Goal: Transaction & Acquisition: Purchase product/service

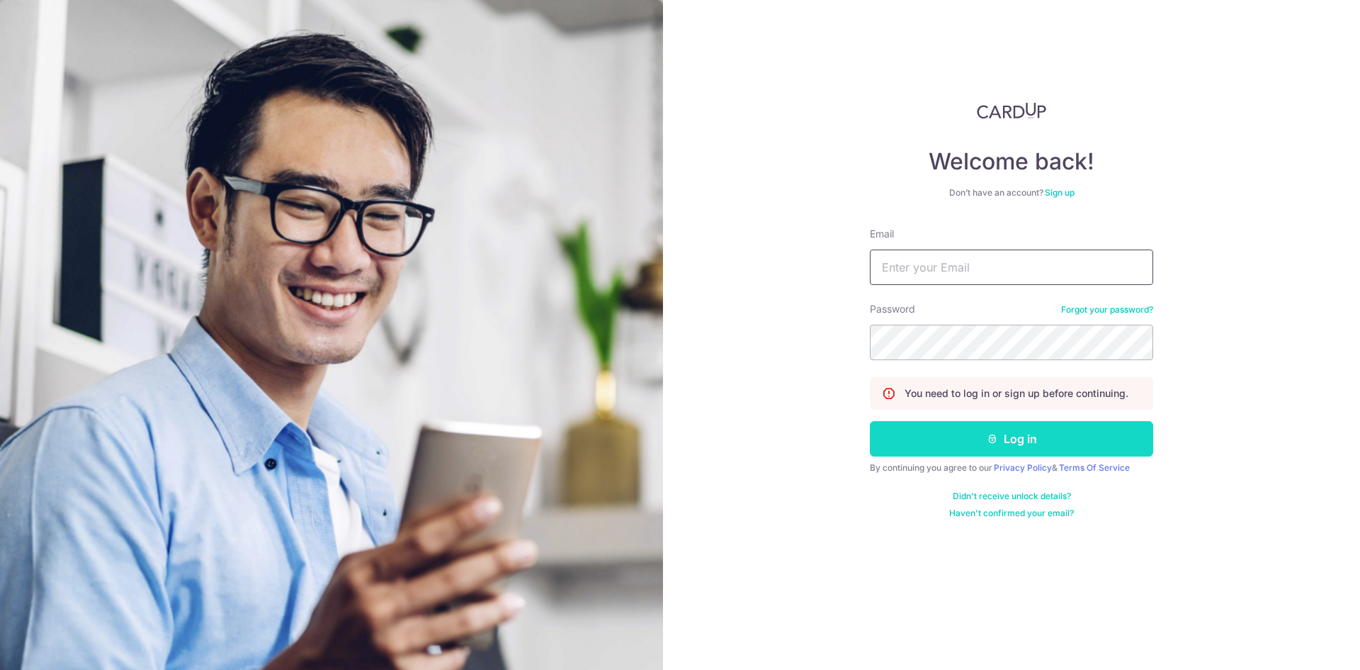
type input "[EMAIL_ADDRESS][DOMAIN_NAME]"
click at [961, 434] on button "Log in" at bounding box center [1011, 438] width 283 height 35
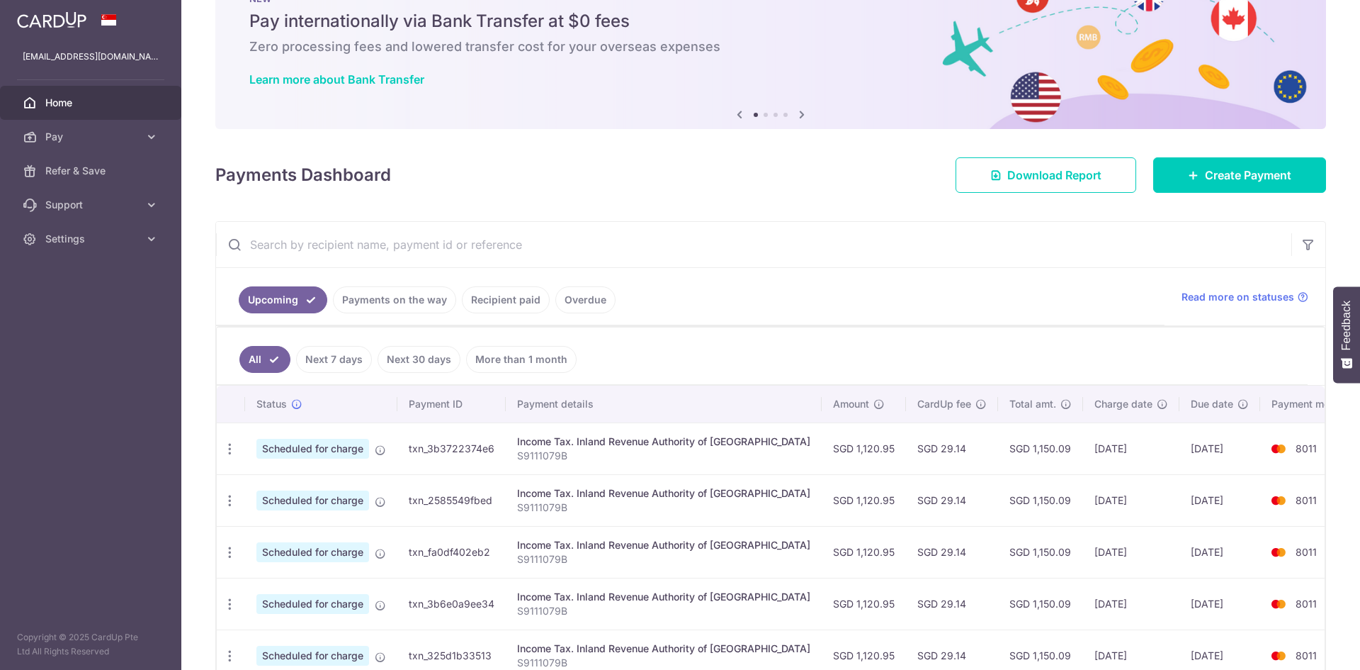
scroll to position [237, 0]
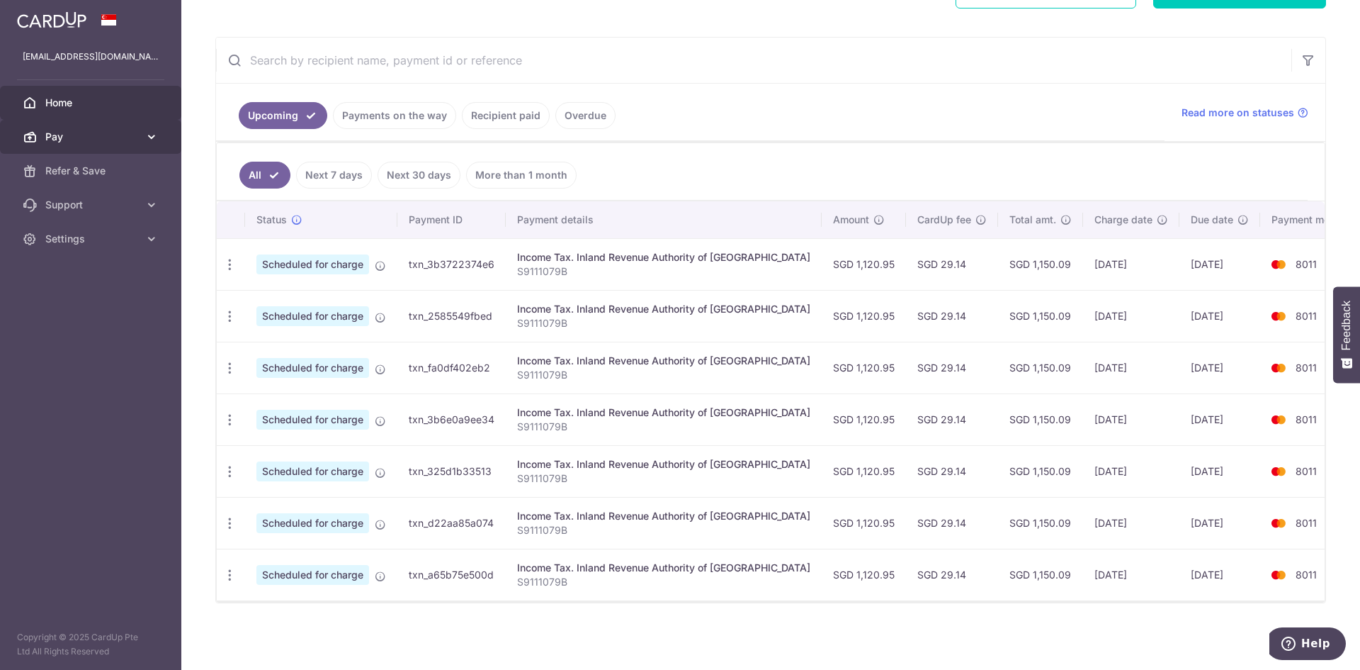
click at [105, 136] on span "Pay" at bounding box center [92, 137] width 94 height 14
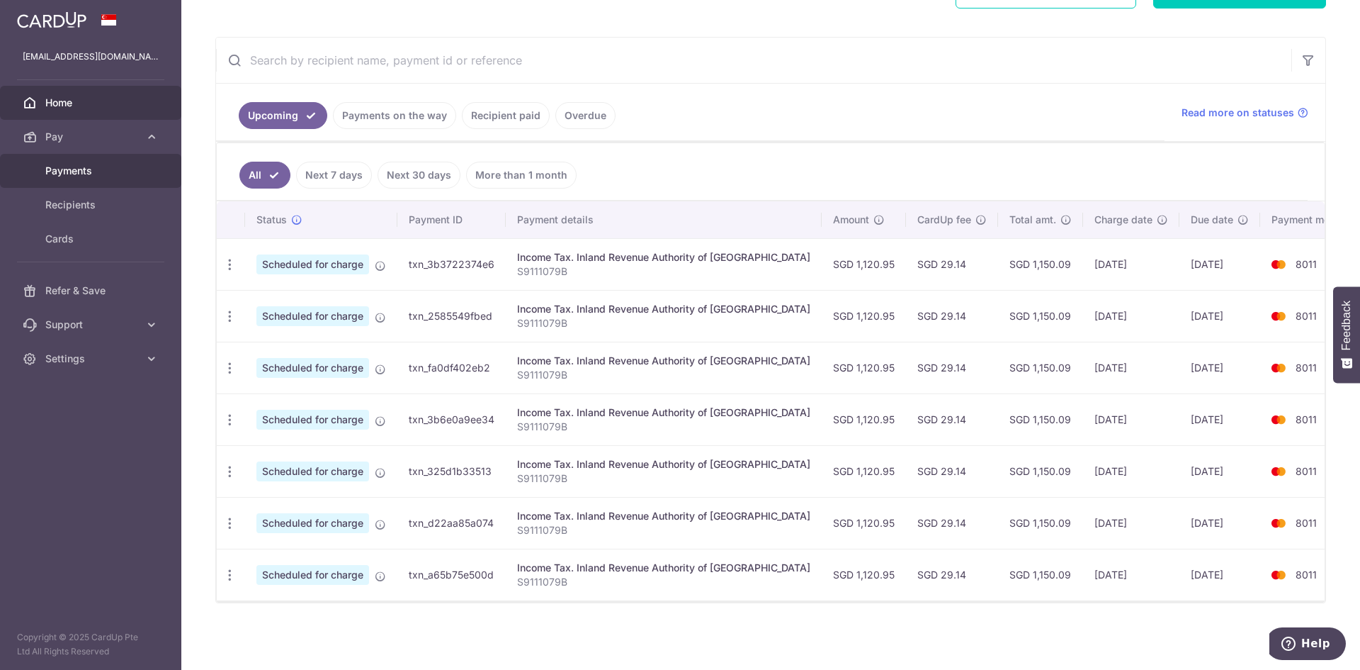
click at [85, 173] on span "Payments" at bounding box center [92, 171] width 94 height 14
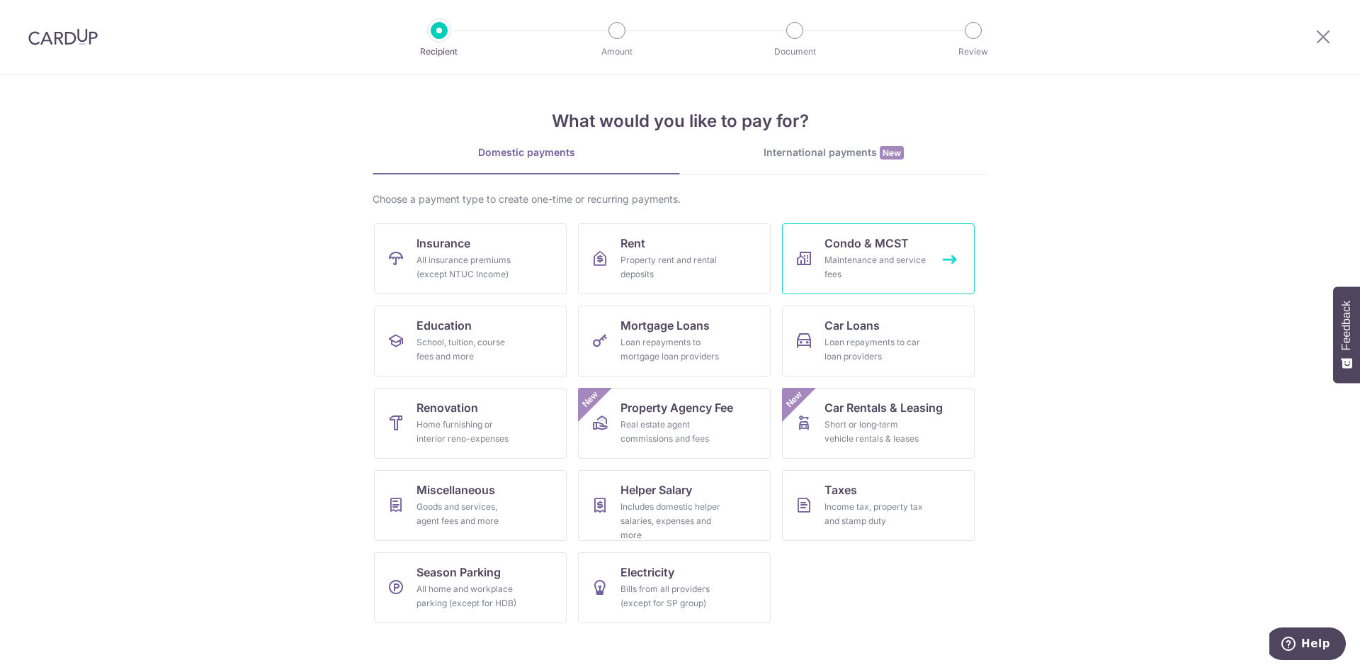
click at [874, 262] on div "Maintenance and service fees" at bounding box center [876, 267] width 102 height 28
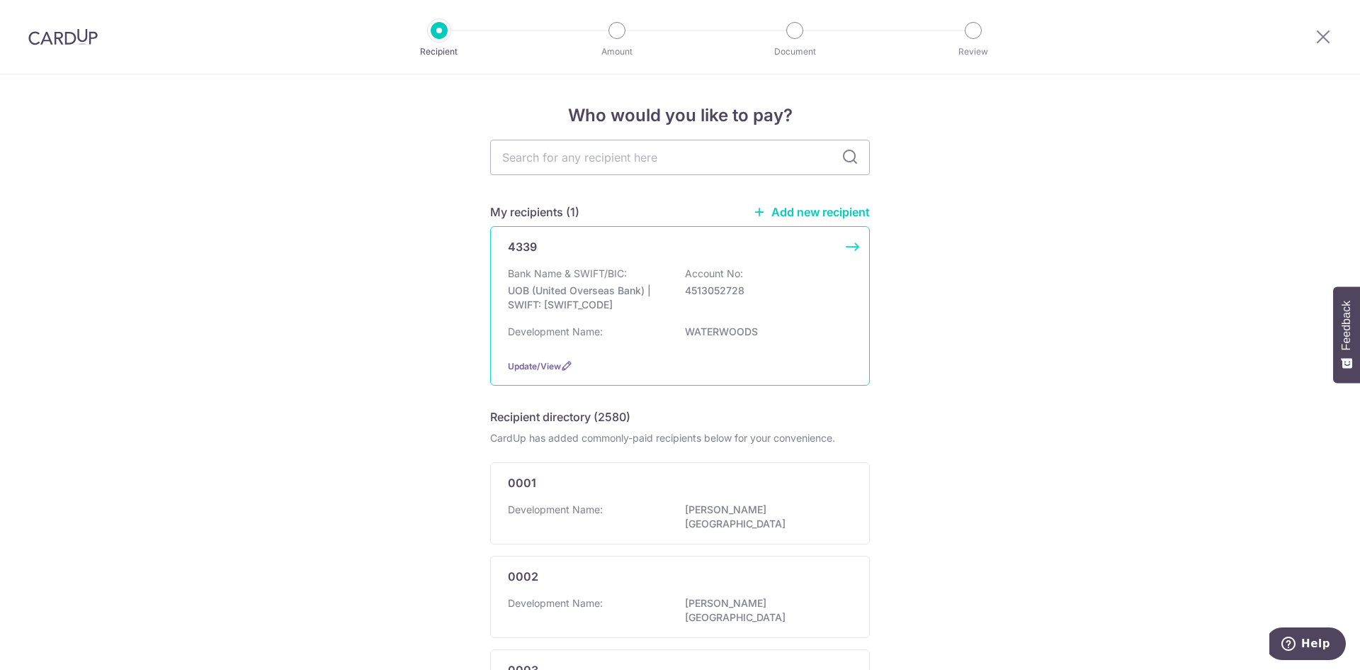
click at [662, 312] on div "Bank Name & SWIFT/BIC: UOB (United Overseas Bank) | SWIFT: UOVBSGSGXXX Account …" at bounding box center [680, 292] width 344 height 52
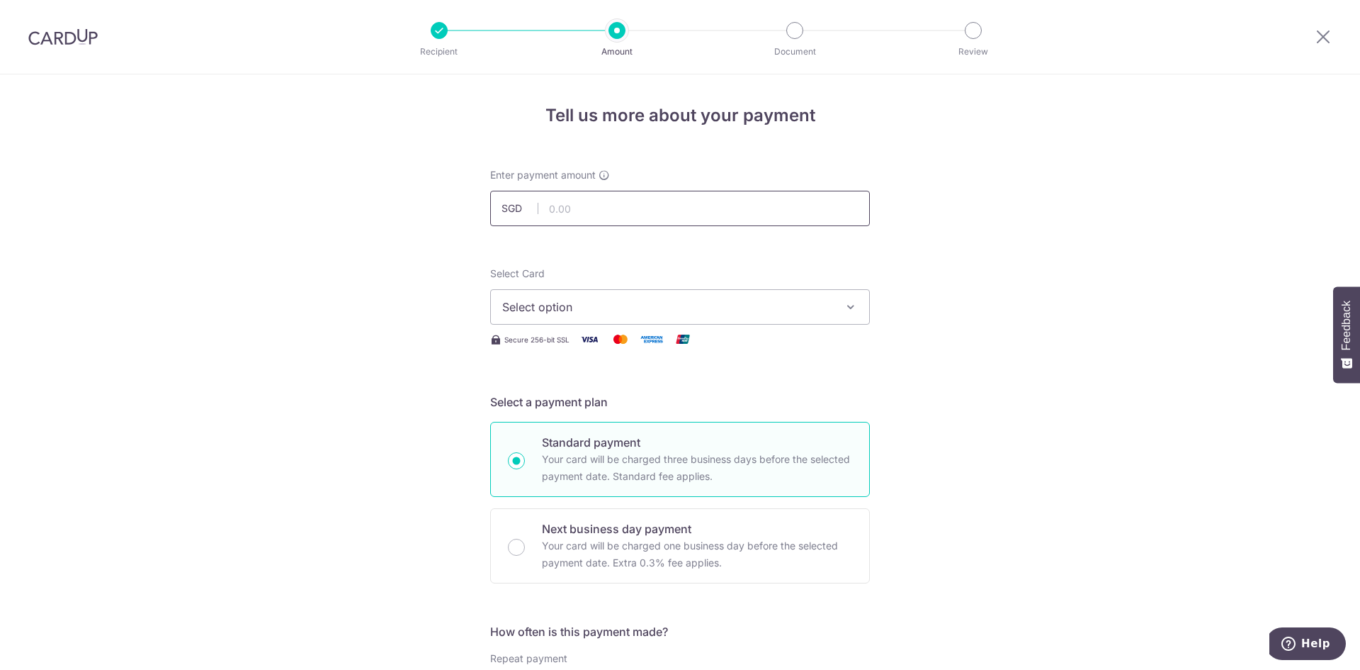
click at [590, 202] on input "text" at bounding box center [680, 208] width 380 height 35
type input "1,000.62"
click at [658, 315] on button "Select option" at bounding box center [680, 306] width 380 height 35
click at [592, 408] on span "**** 8011" at bounding box center [680, 408] width 356 height 17
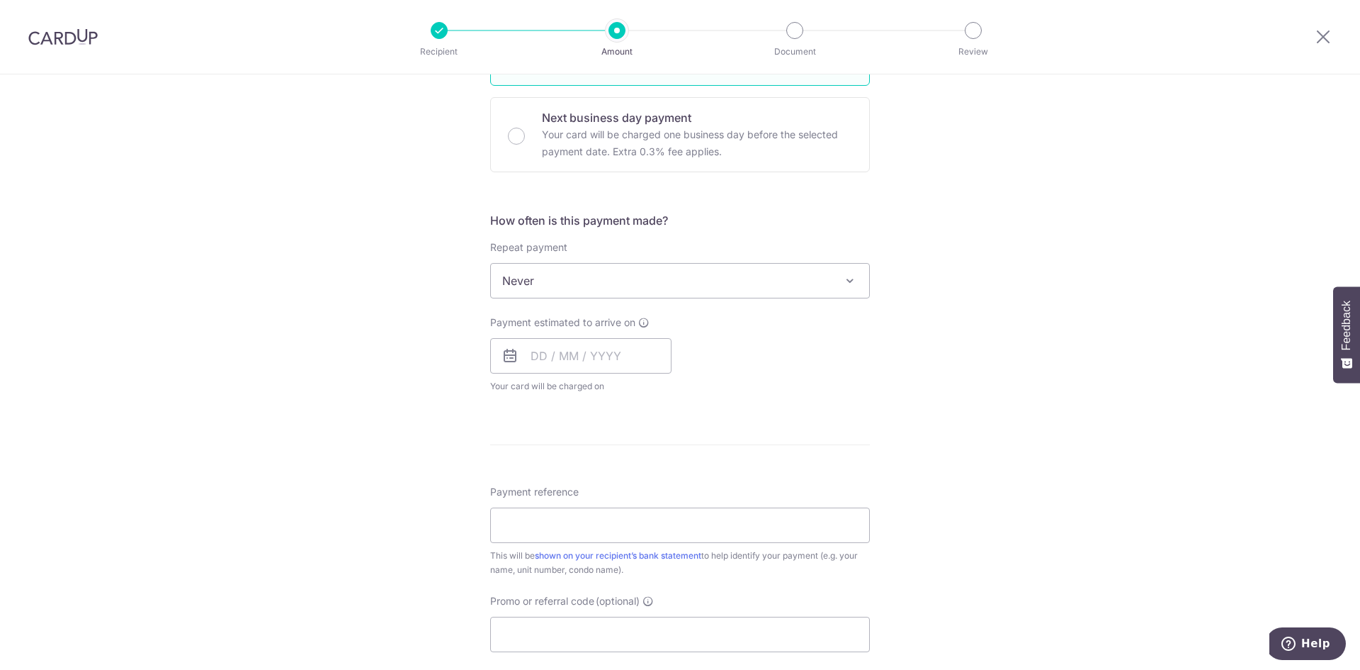
scroll to position [425, 0]
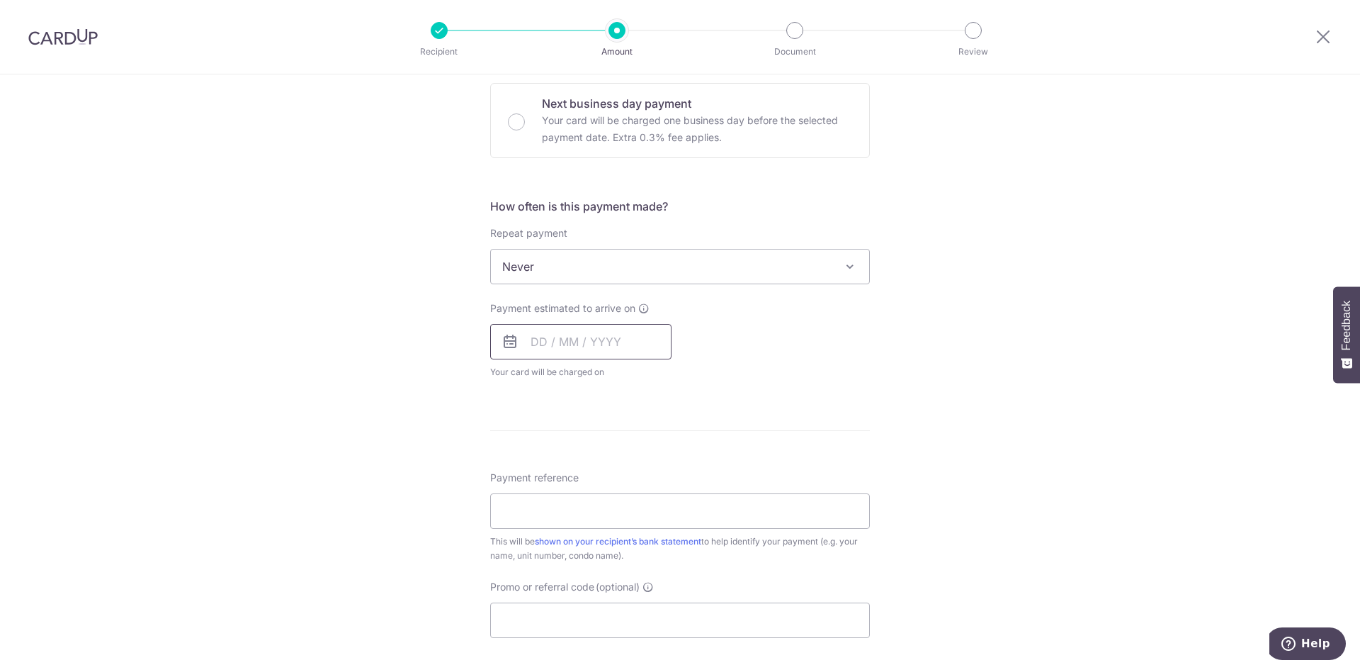
click at [592, 349] on input "text" at bounding box center [580, 341] width 181 height 35
click at [658, 441] on link "5" at bounding box center [661, 442] width 23 height 23
type input "[DATE]"
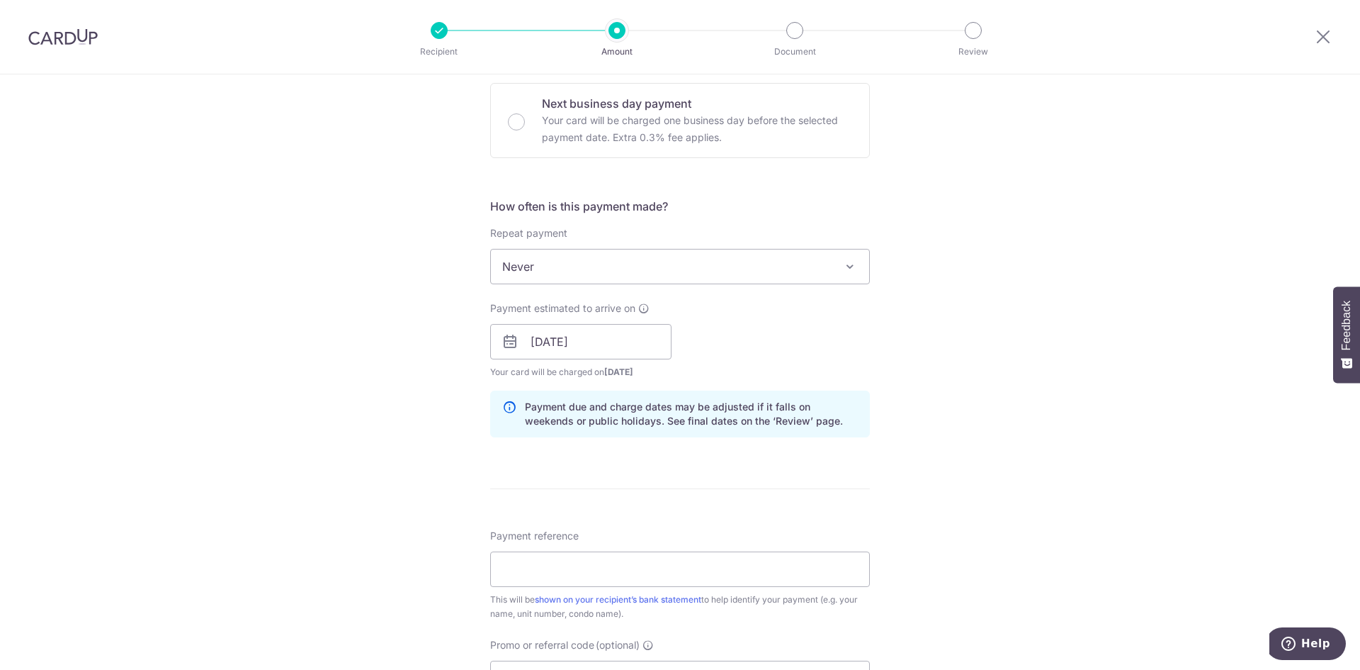
click at [918, 393] on div "Tell us more about your payment Enter payment amount SGD 1,000.62 1000.62 Selec…" at bounding box center [680, 319] width 1360 height 1340
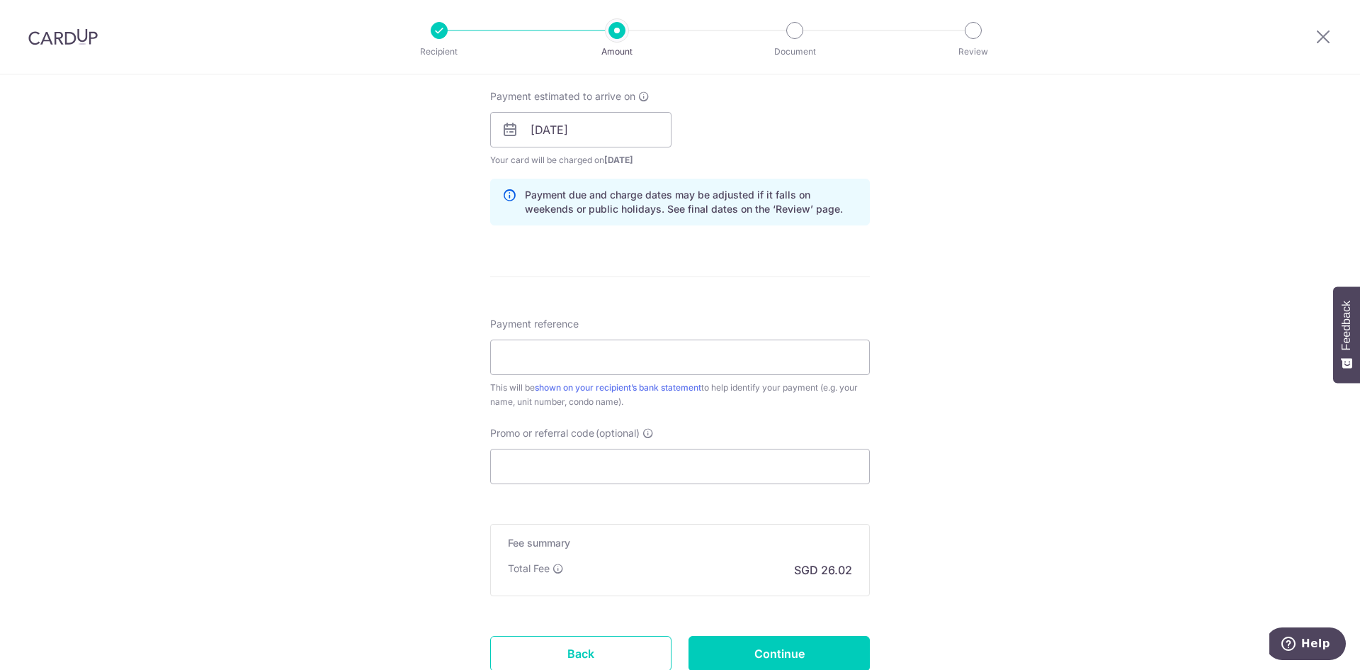
scroll to position [638, 0]
click at [564, 356] on input "Payment reference" at bounding box center [680, 356] width 380 height 35
click at [524, 465] on input "Promo or referral code (optional)" at bounding box center [680, 465] width 380 height 35
paste input "OFF225"
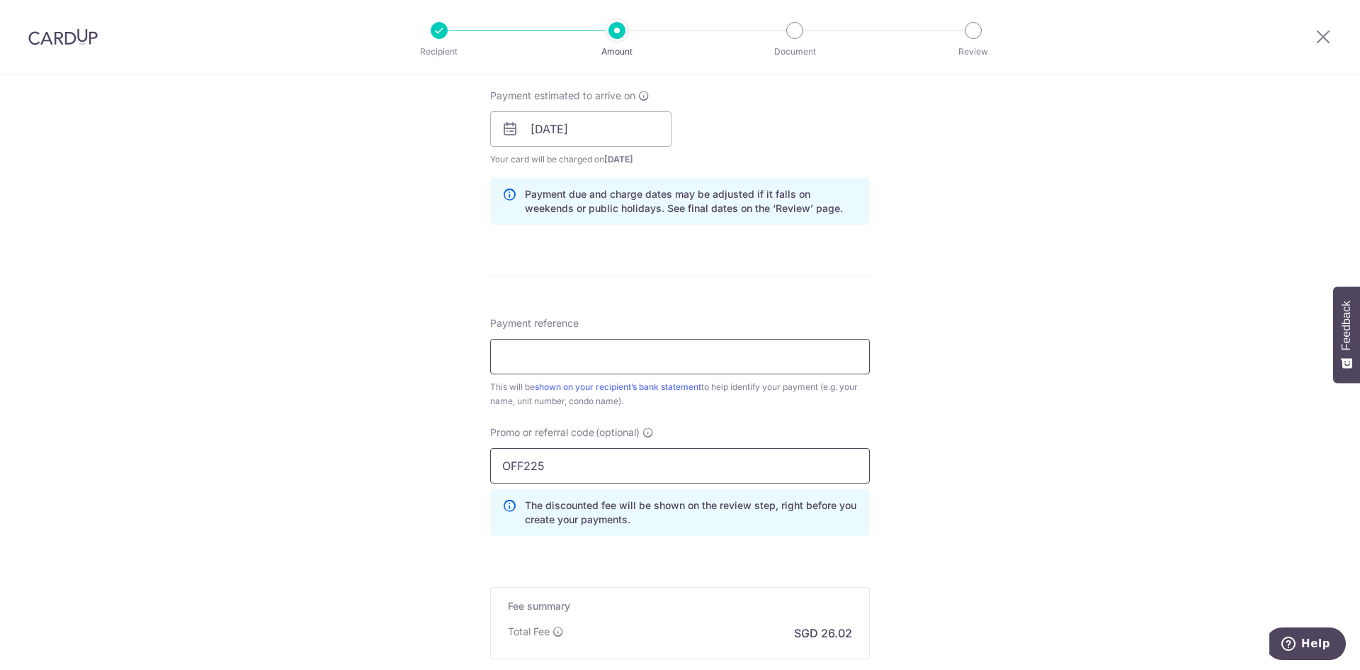
type input "OFF225"
click at [566, 366] on input "Payment reference" at bounding box center [680, 356] width 380 height 35
type input "BLK 23 #09-20"
click at [975, 434] on div "Tell us more about your payment Enter payment amount SGD 1,000.62 1000.62 Selec…" at bounding box center [680, 139] width 1360 height 1404
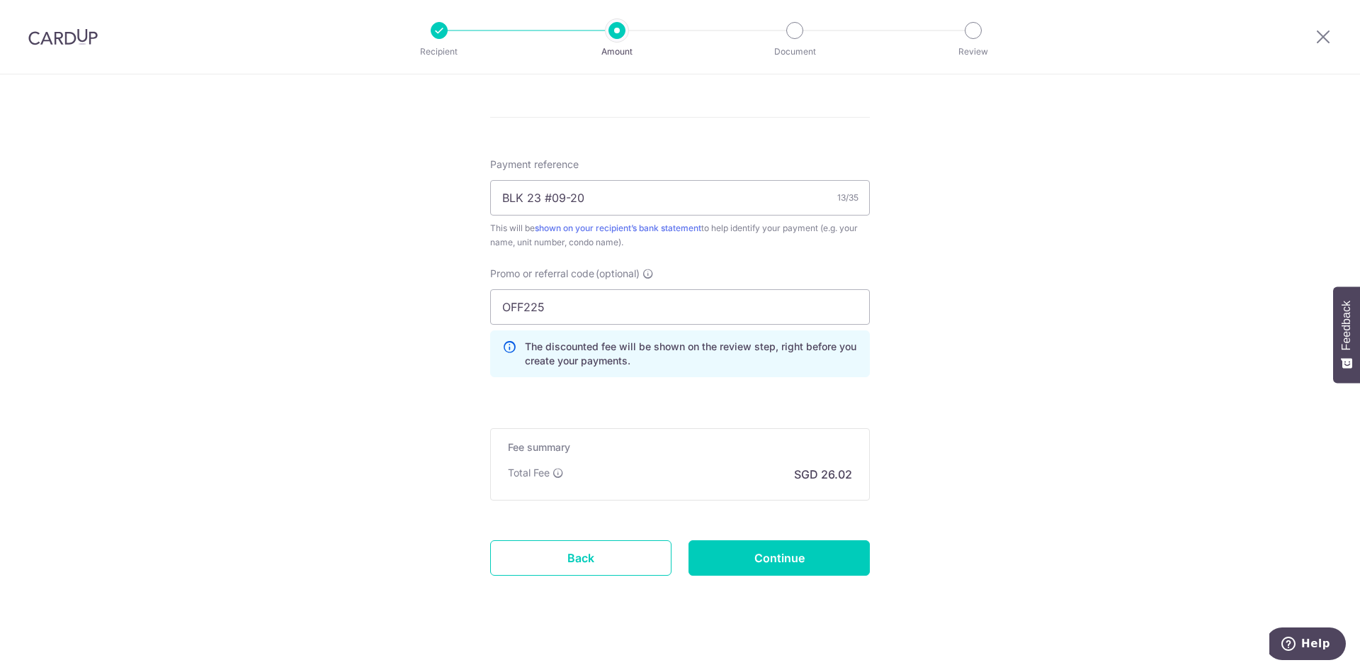
scroll to position [808, 0]
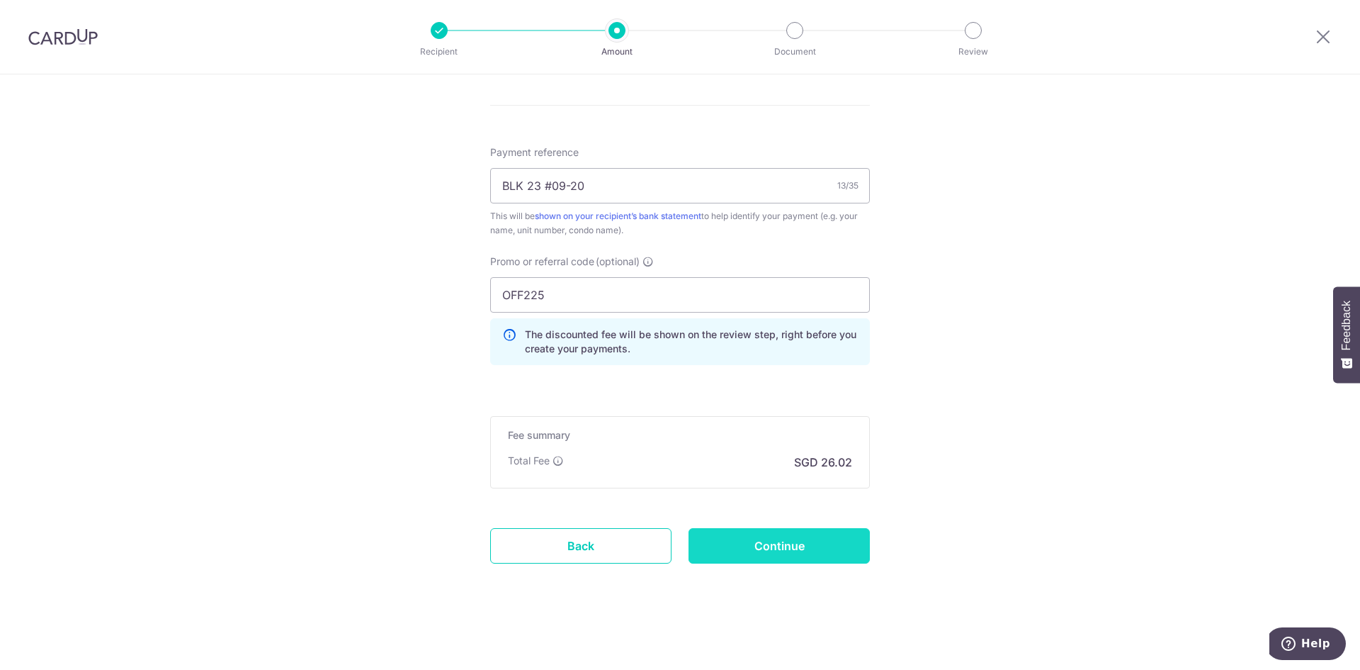
click at [798, 553] on input "Continue" at bounding box center [779, 545] width 181 height 35
type input "Create Schedule"
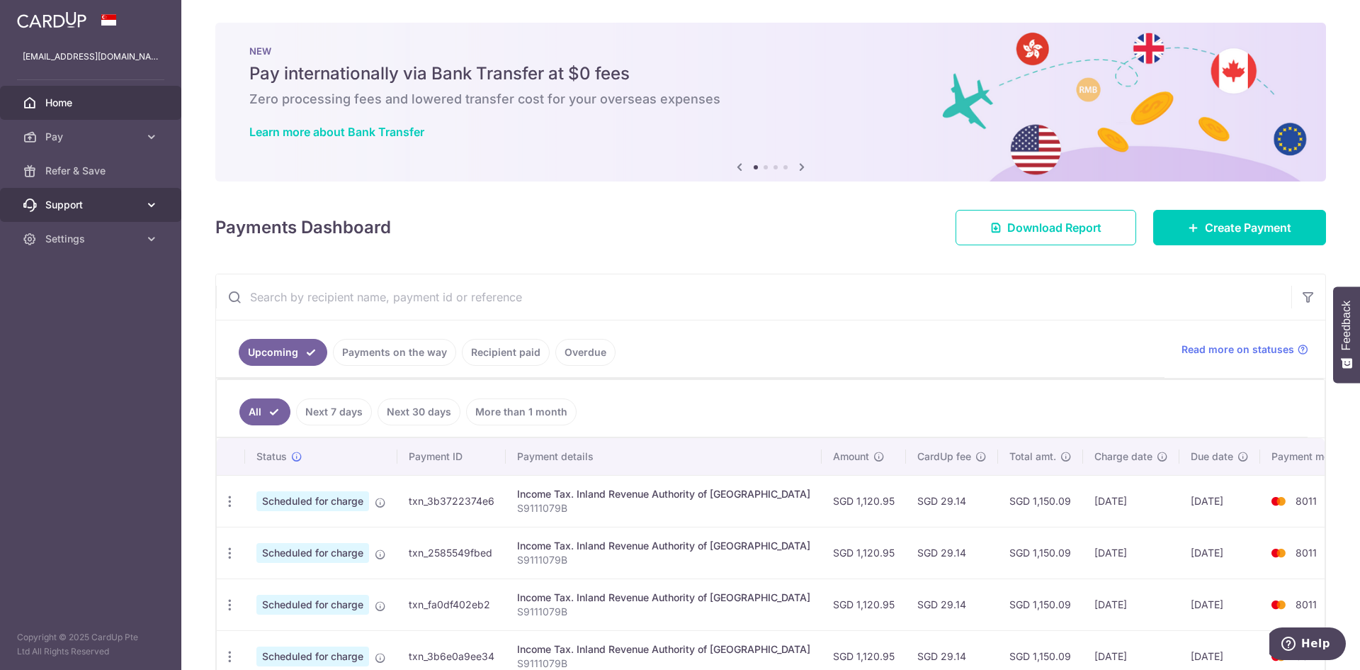
click at [119, 206] on span "Support" at bounding box center [92, 205] width 94 height 14
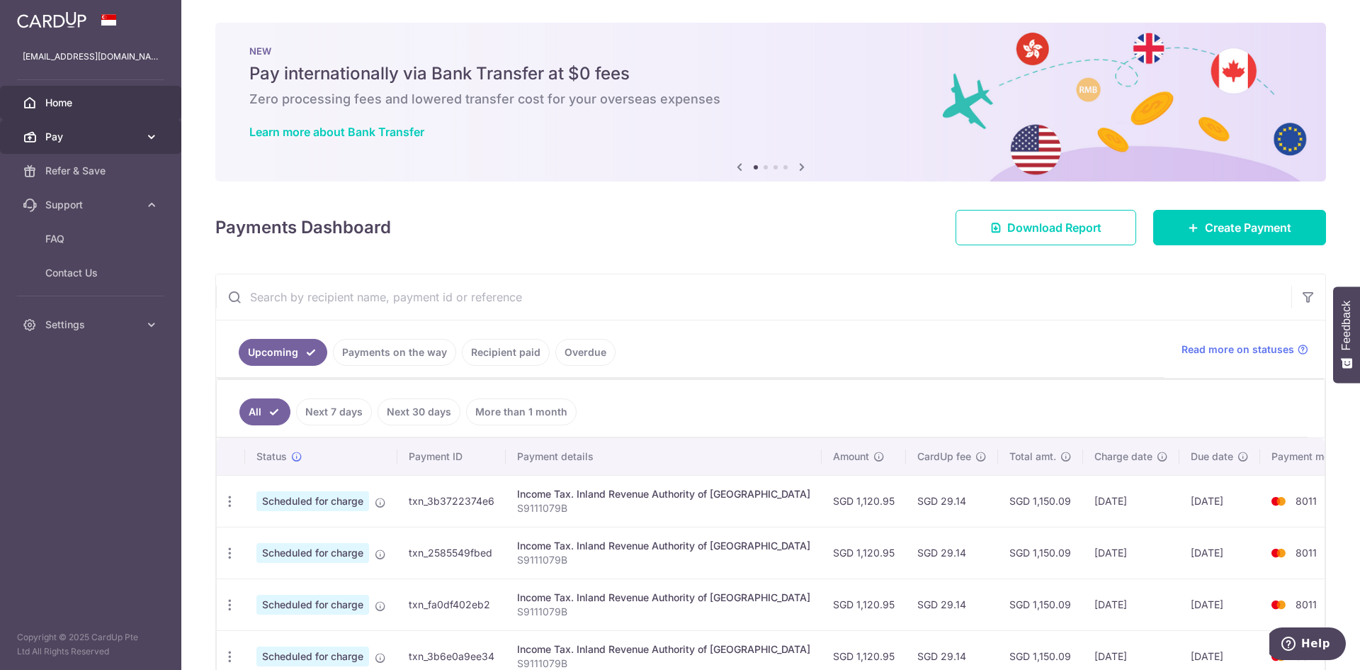
click at [134, 148] on link "Pay" at bounding box center [90, 137] width 181 height 34
click at [60, 13] on img at bounding box center [51, 19] width 69 height 17
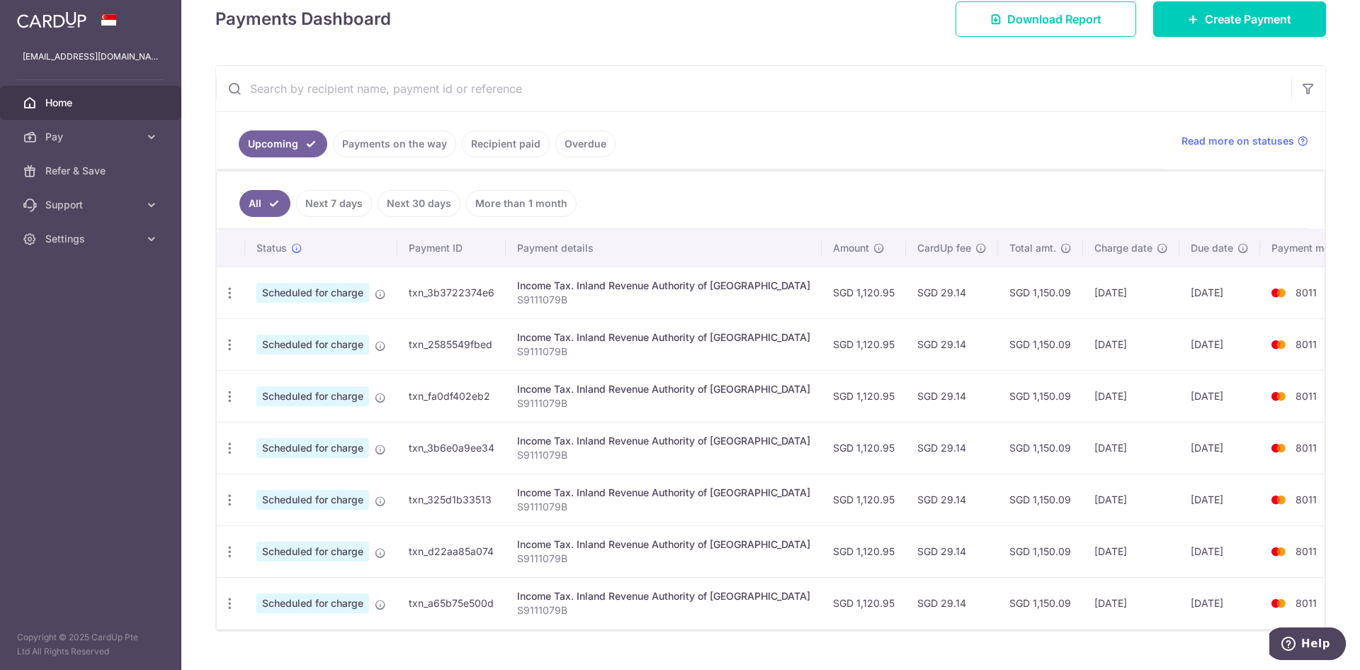
scroll to position [220, 0]
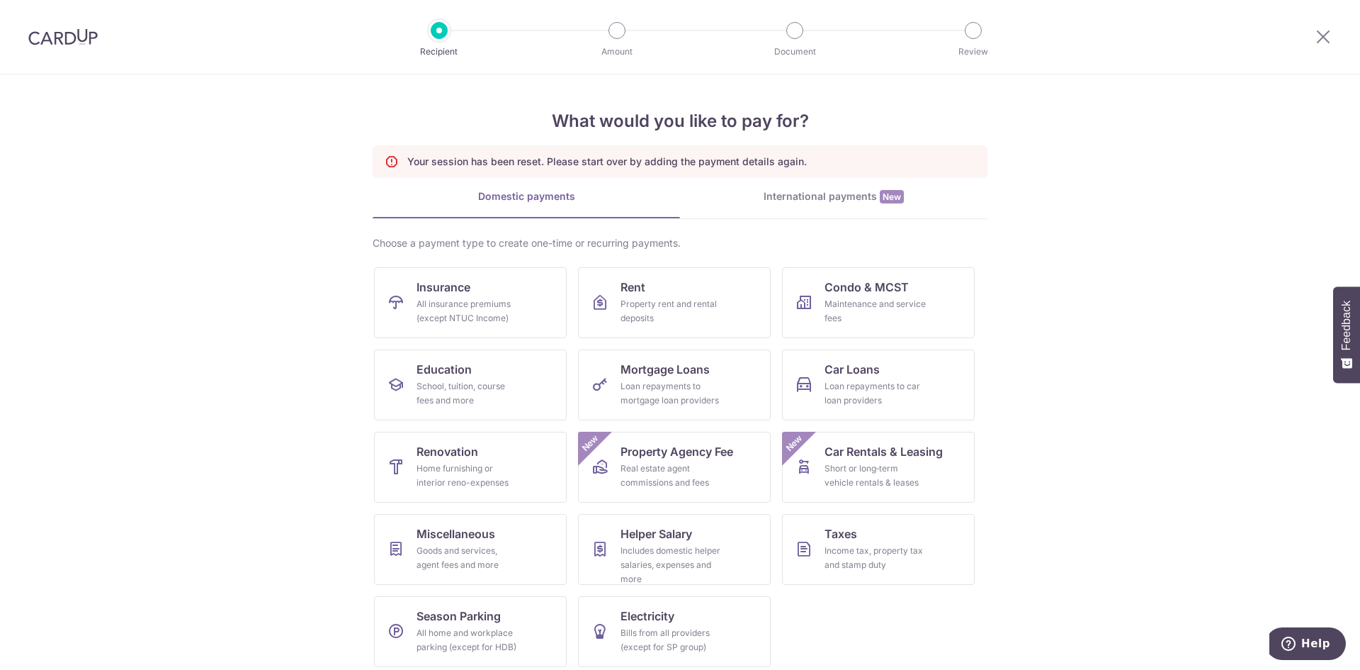
scroll to position [9, 0]
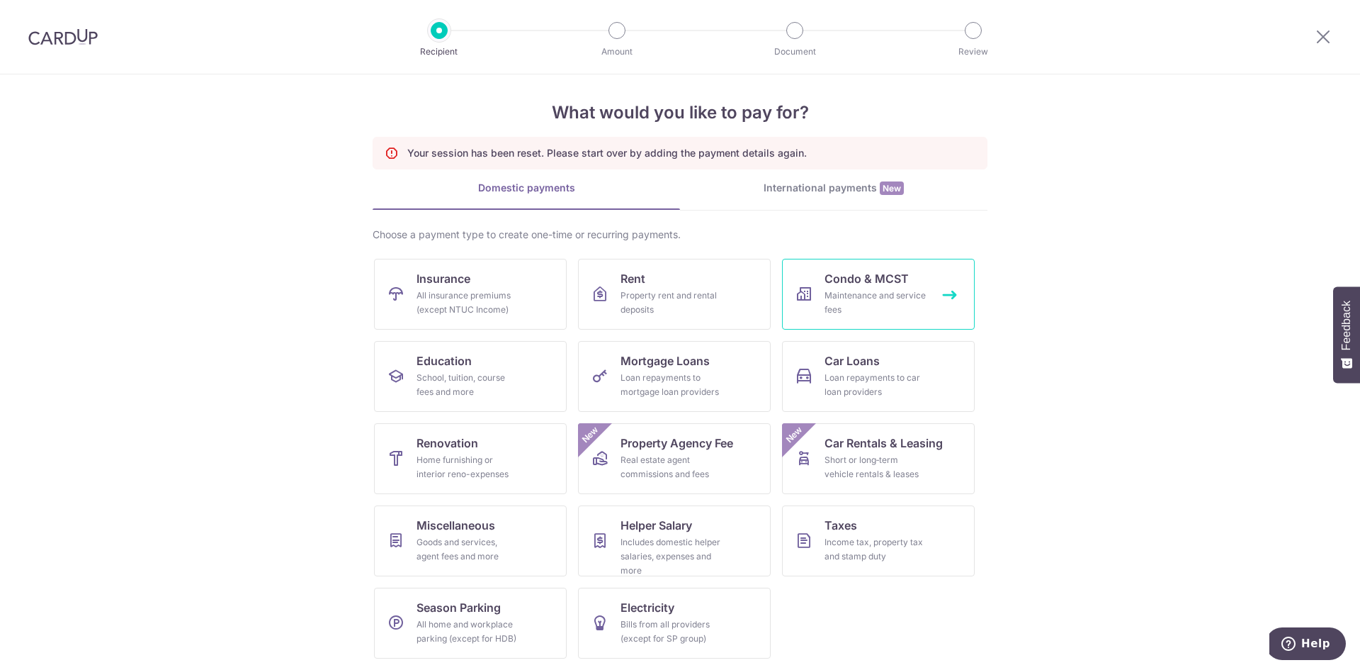
click at [890, 285] on span "Condo & MCST" at bounding box center [867, 278] width 84 height 17
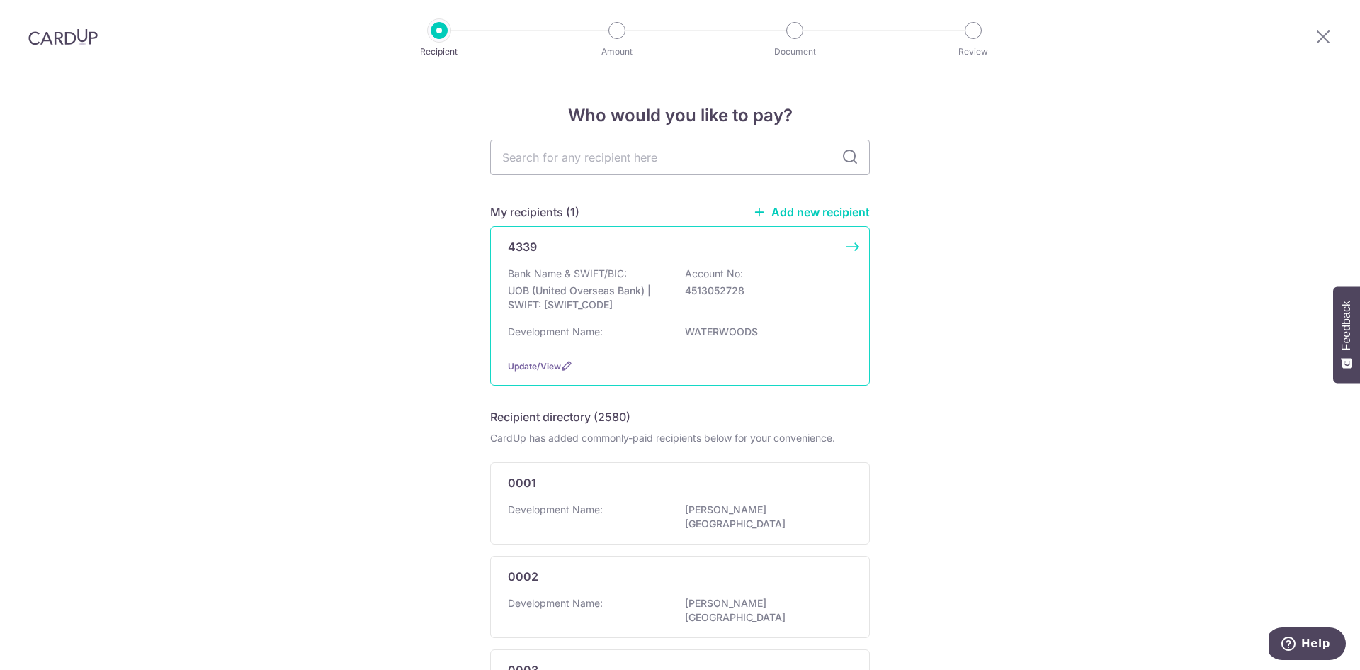
click at [654, 276] on div "Bank Name & SWIFT/BIC: UOB (United Overseas Bank) | SWIFT: UOVBSGSGXXX Account …" at bounding box center [680, 292] width 344 height 52
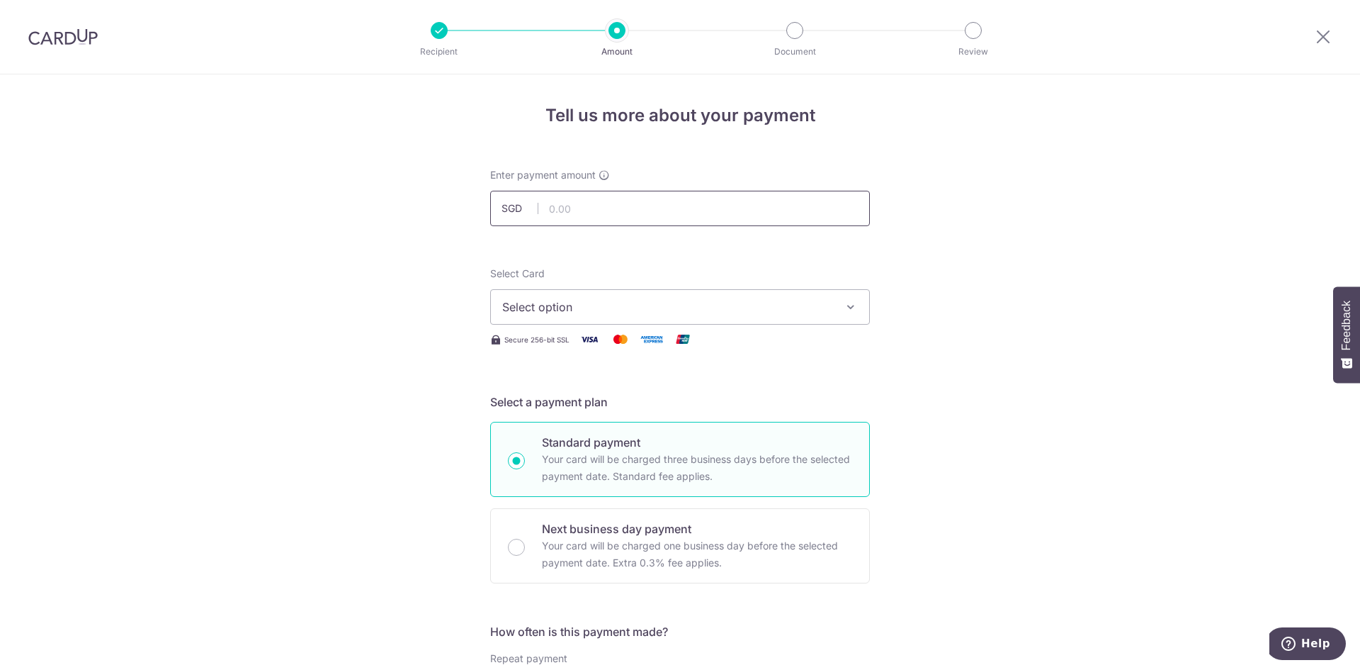
click at [607, 217] on input "text" at bounding box center [680, 208] width 380 height 35
type input "1,000.62"
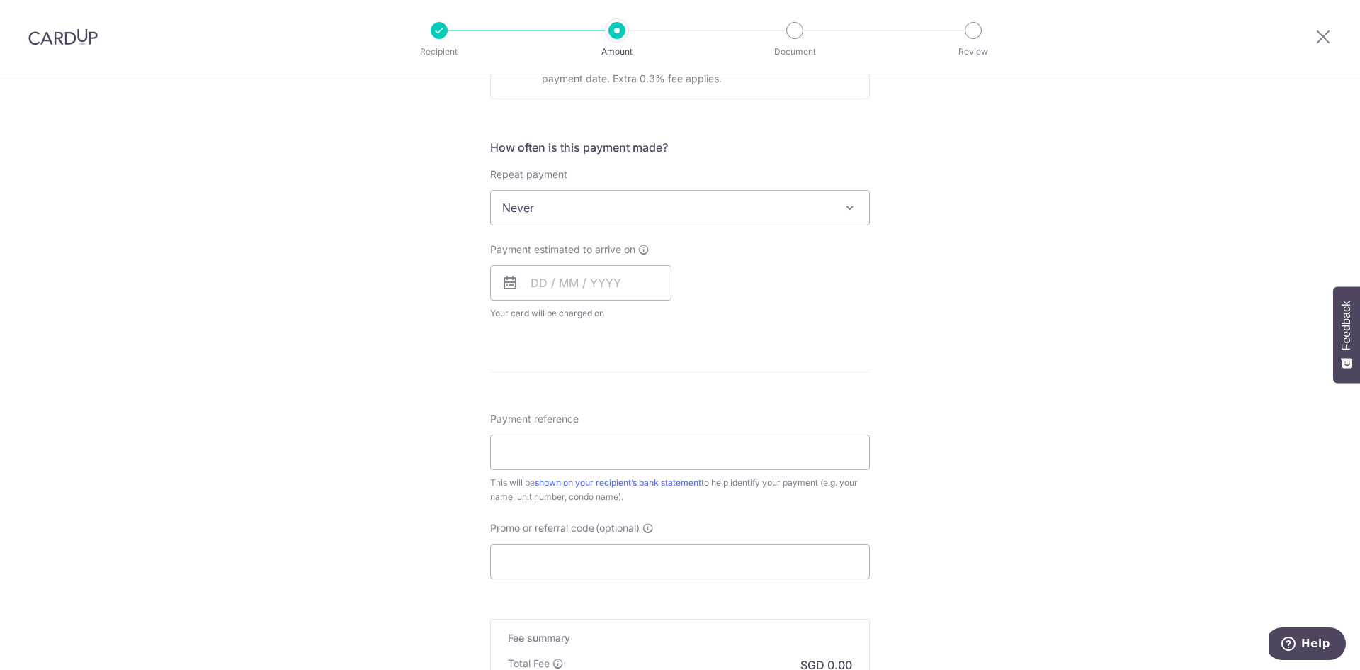
scroll to position [496, 0]
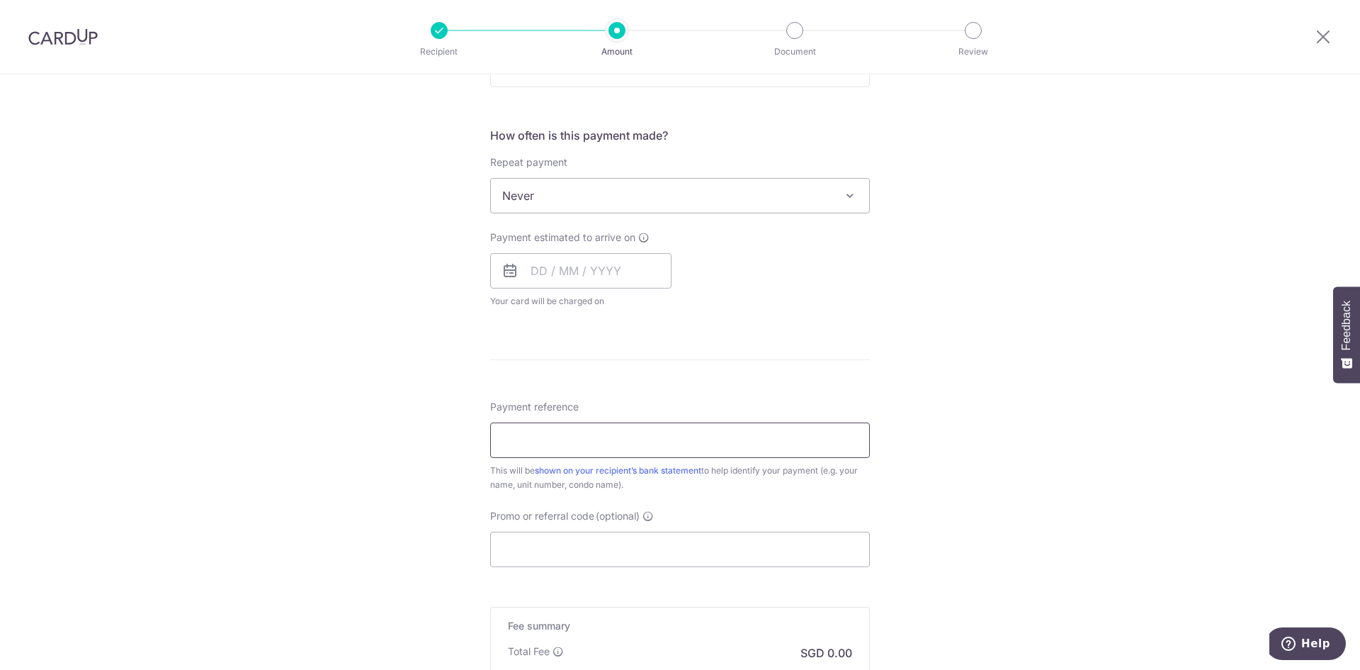
click at [603, 452] on input "Payment reference" at bounding box center [680, 439] width 380 height 35
type input "BLK 23 #09-20"
click at [593, 546] on input "Promo or referral code (optional)" at bounding box center [680, 548] width 380 height 35
paste input "OFF225"
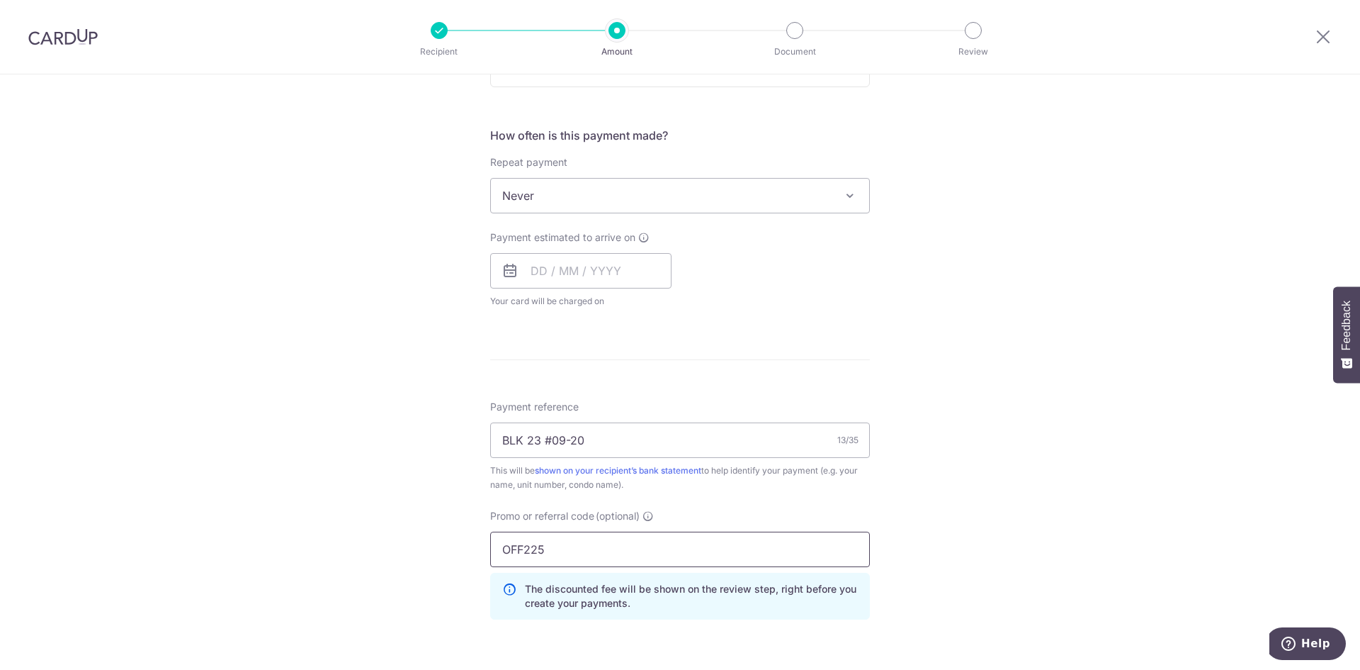
type input "OFF225"
click at [1036, 534] on div "Tell us more about your payment Enter payment amount SGD 1,000.62 1000.62 Selec…" at bounding box center [680, 250] width 1360 height 1345
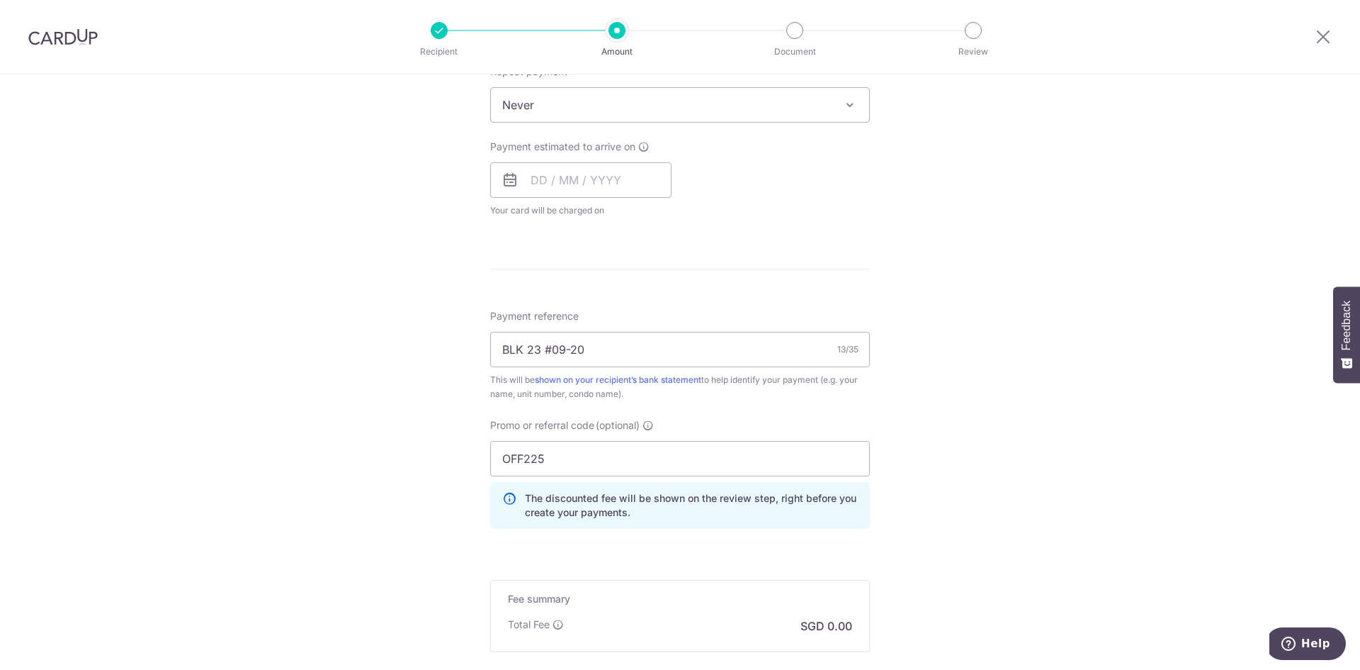
scroll to position [750, 0]
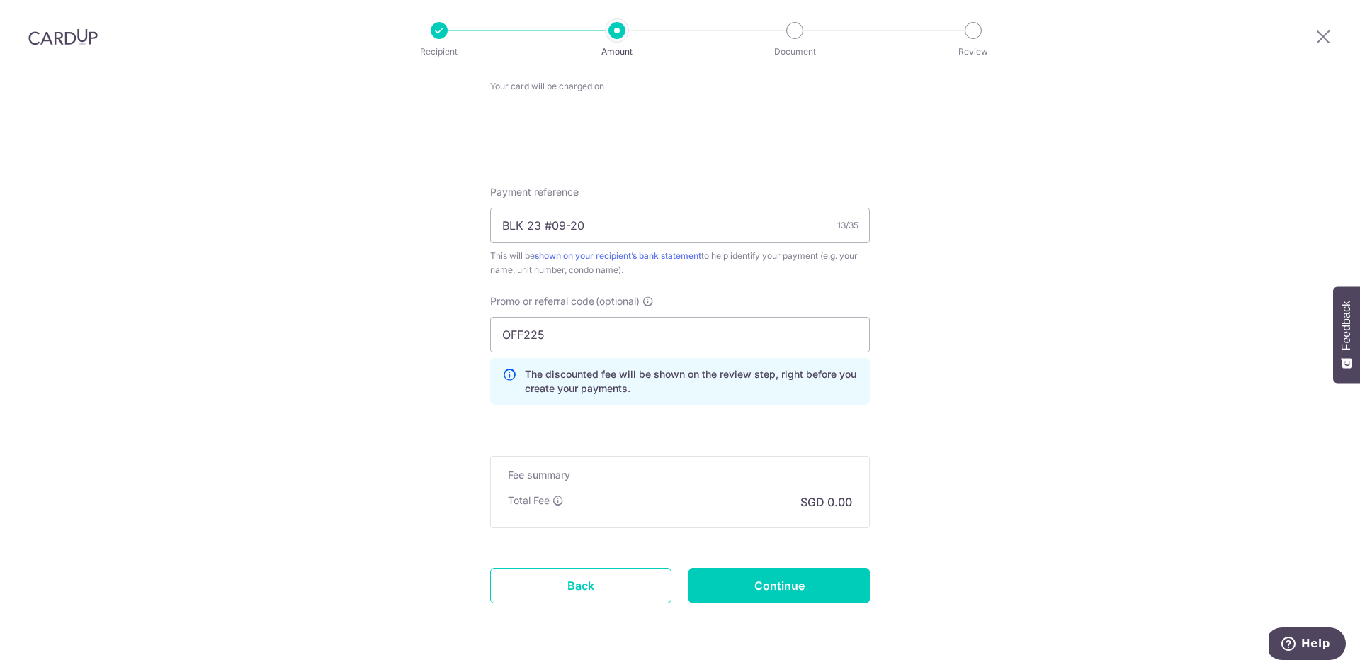
scroll to position [679, 0]
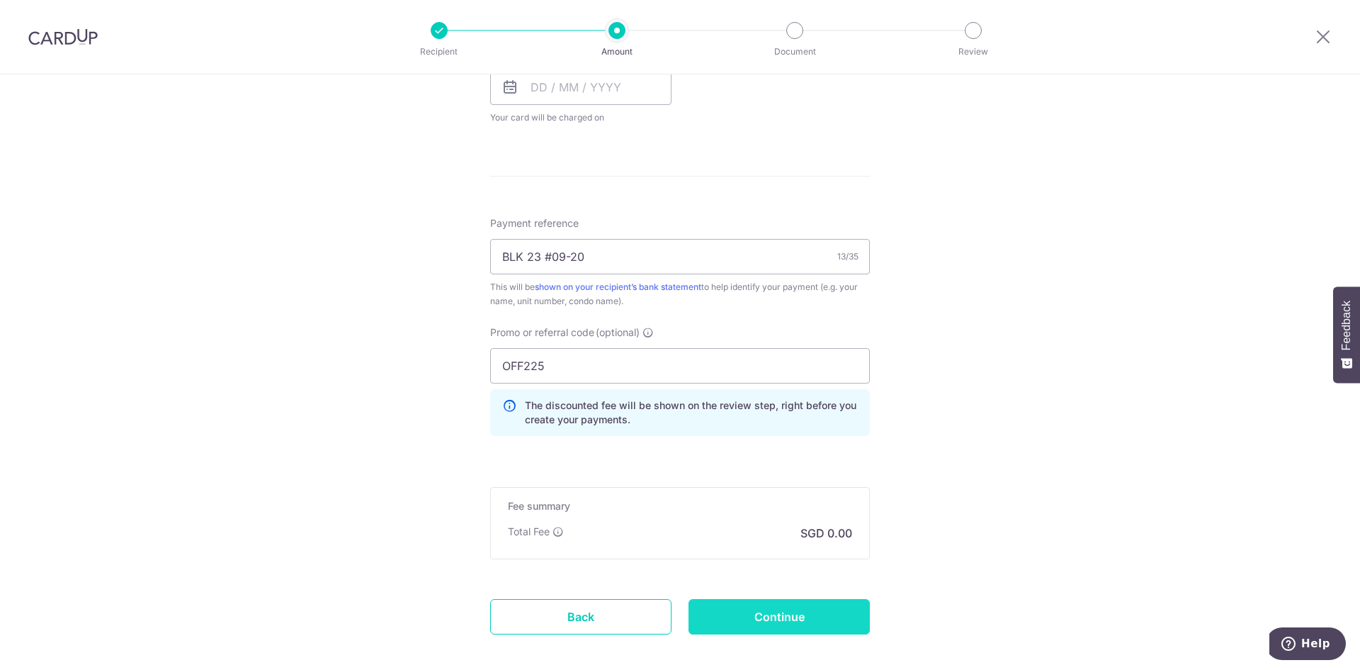
click at [796, 609] on input "Continue" at bounding box center [779, 616] width 181 height 35
type input "Create Schedule"
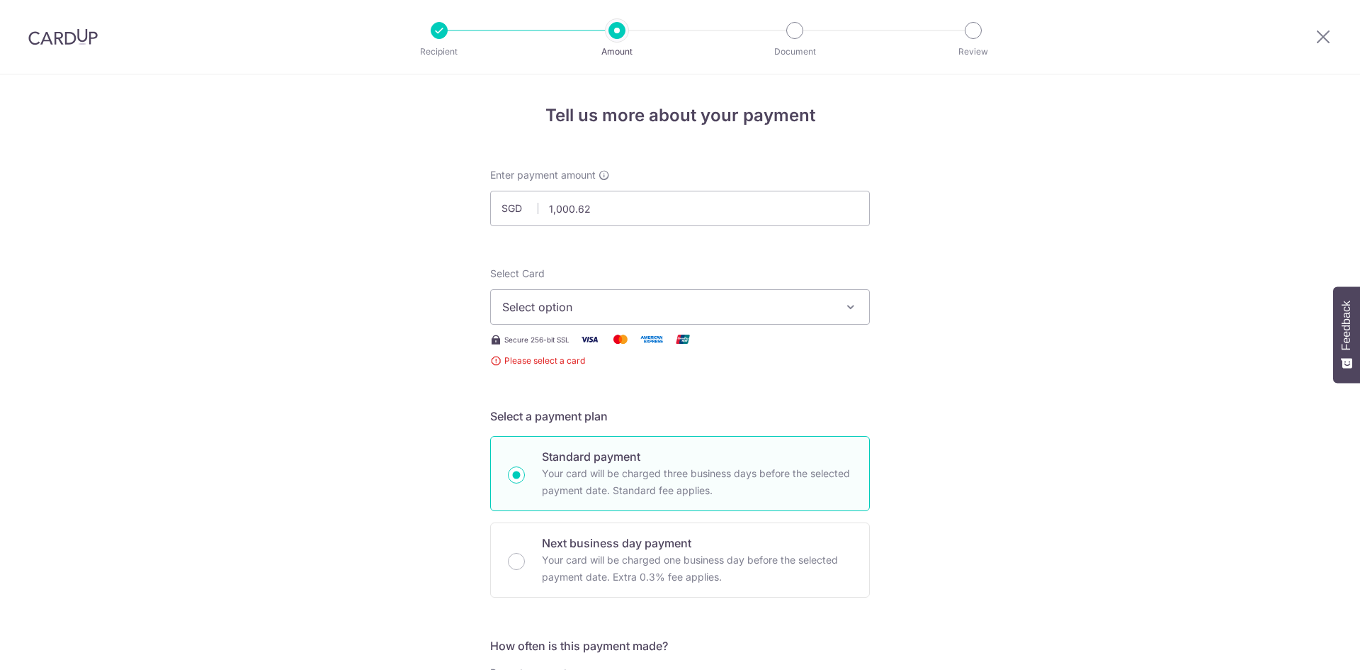
scroll to position [279, 0]
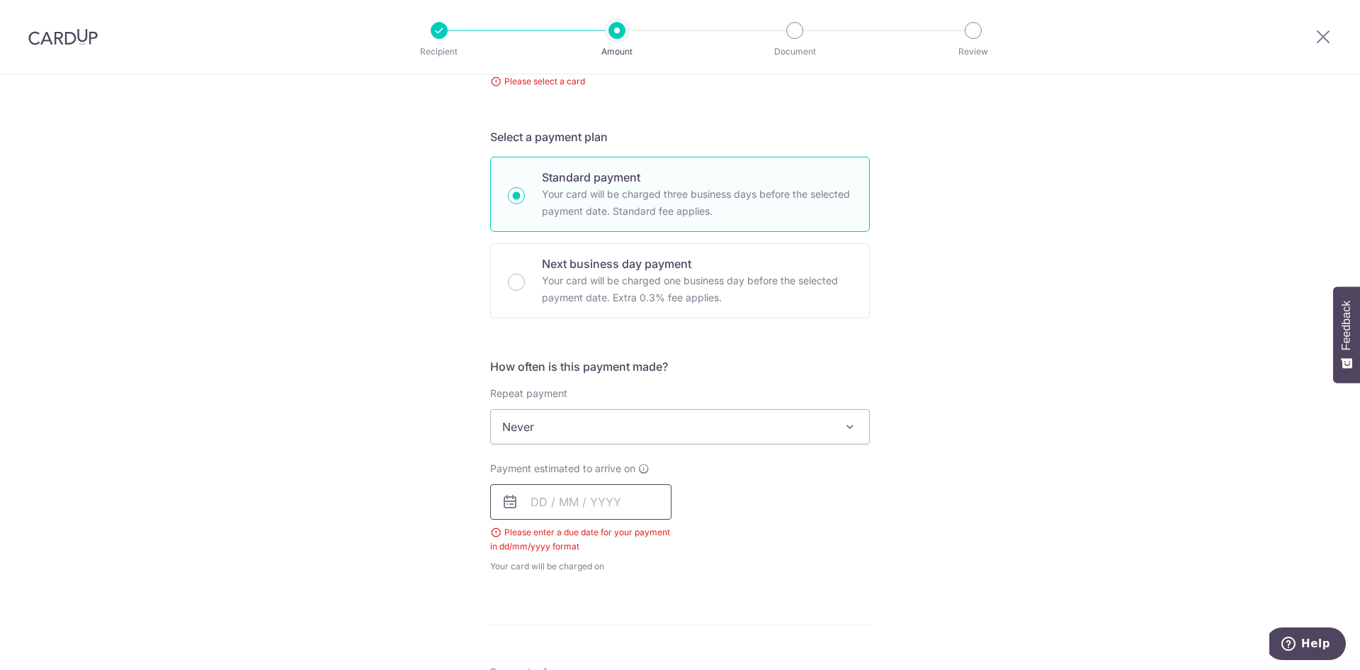
click at [585, 495] on input "text" at bounding box center [580, 501] width 181 height 35
click at [658, 606] on link "5" at bounding box center [661, 602] width 23 height 23
type input "[DATE]"
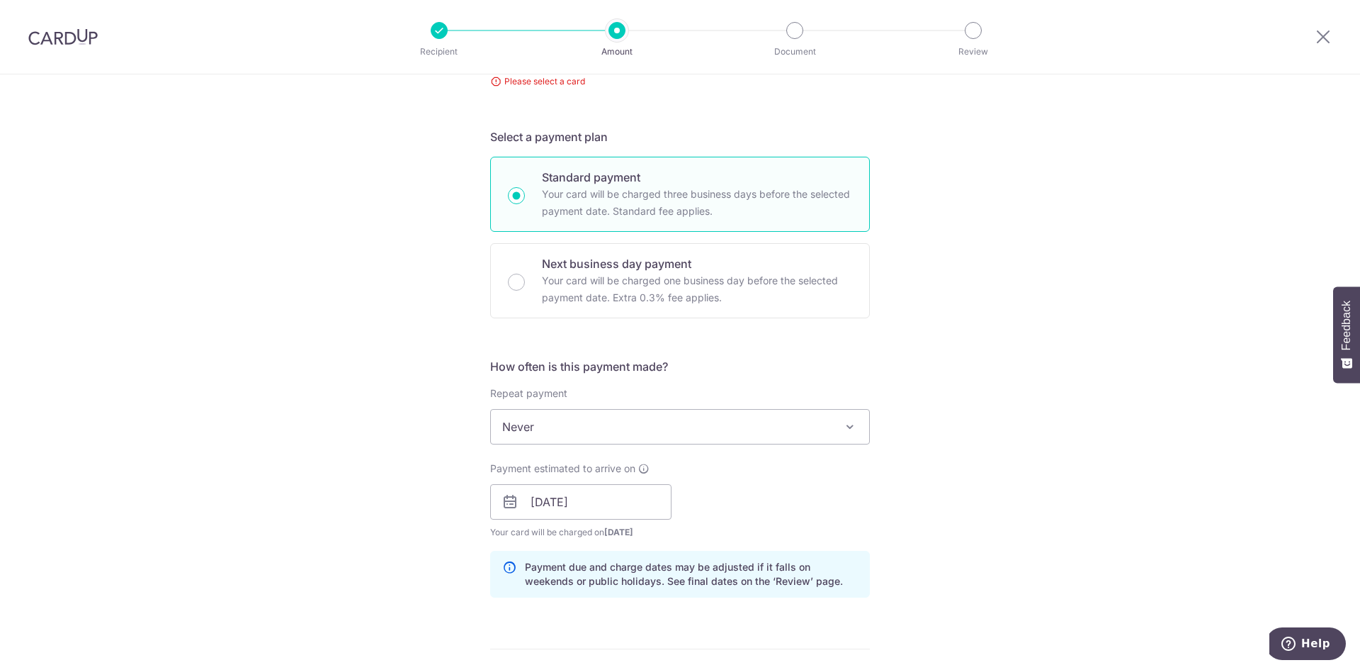
click at [959, 523] on div "Tell us more about your payment Enter payment amount SGD 1,000.62 1000.62 Selec…" at bounding box center [680, 514] width 1360 height 1438
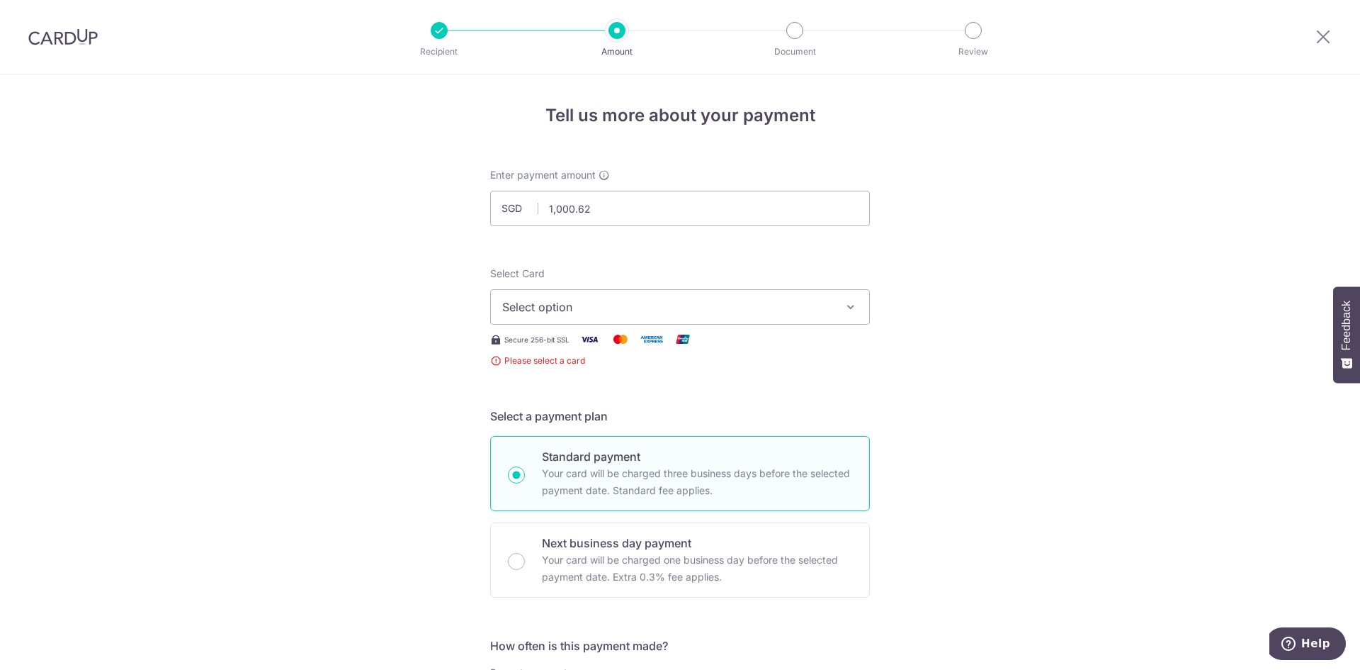
click at [692, 300] on span "Select option" at bounding box center [667, 306] width 330 height 17
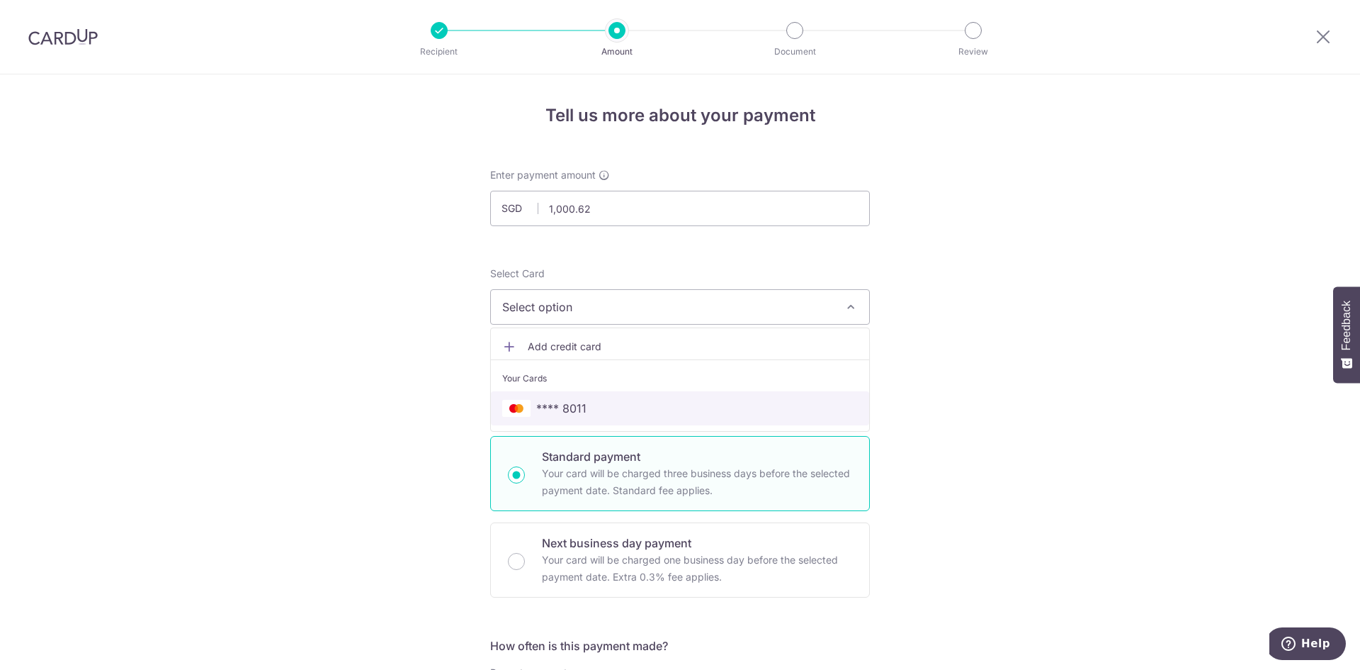
click at [602, 406] on span "**** 8011" at bounding box center [680, 408] width 356 height 17
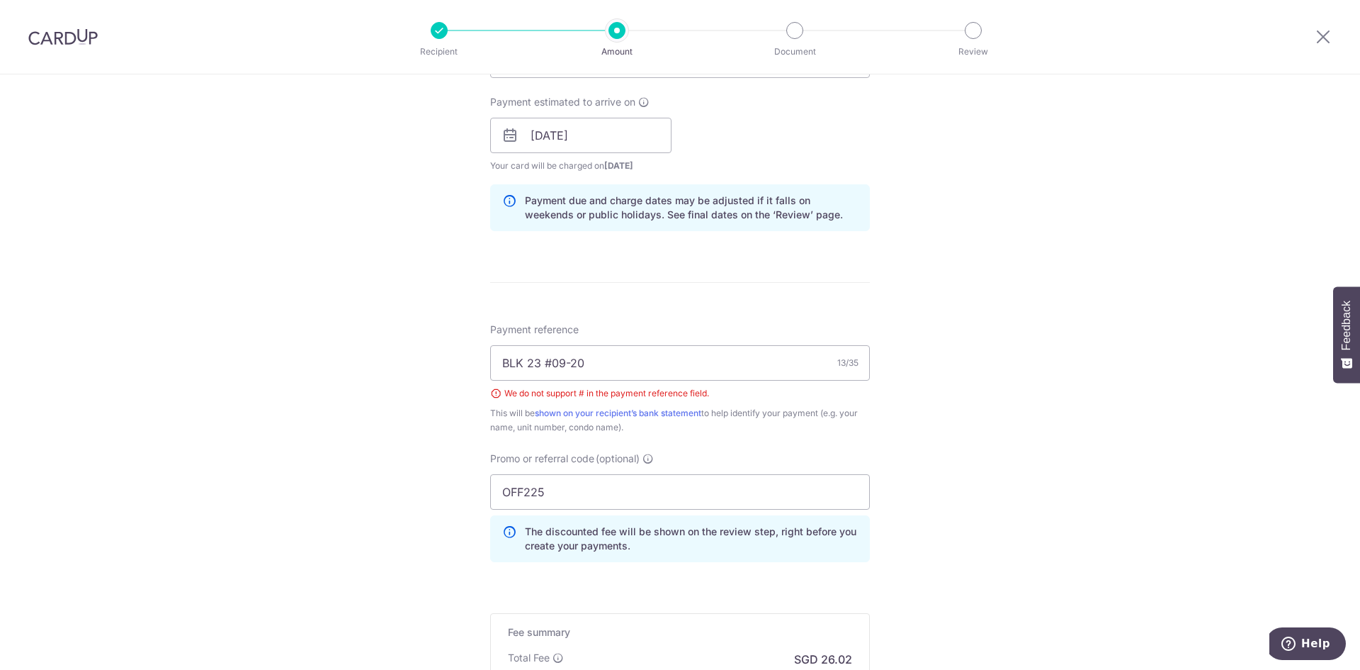
scroll to position [779, 0]
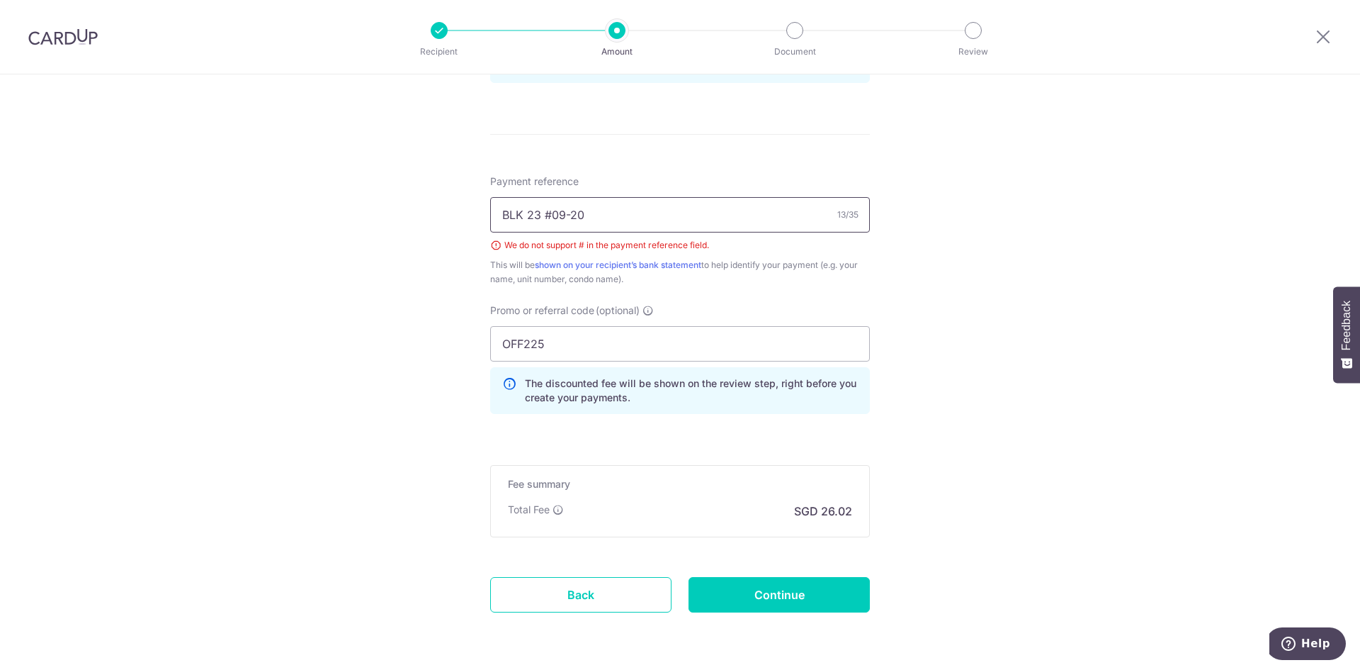
click at [547, 212] on input "BLK 23 #09-20" at bounding box center [680, 214] width 380 height 35
type input "BLK 23 09-20"
click at [802, 592] on input "Continue" at bounding box center [779, 594] width 181 height 35
type input "Create Schedule"
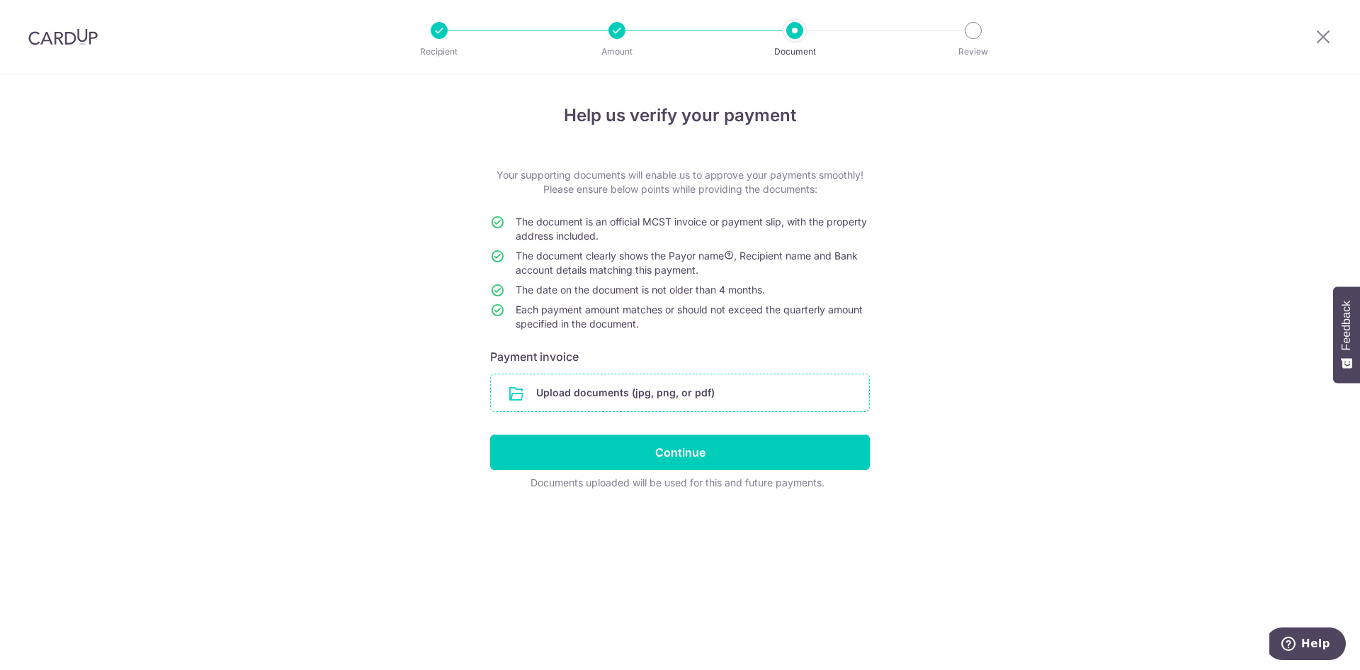
click at [647, 394] on input "file" at bounding box center [680, 392] width 378 height 37
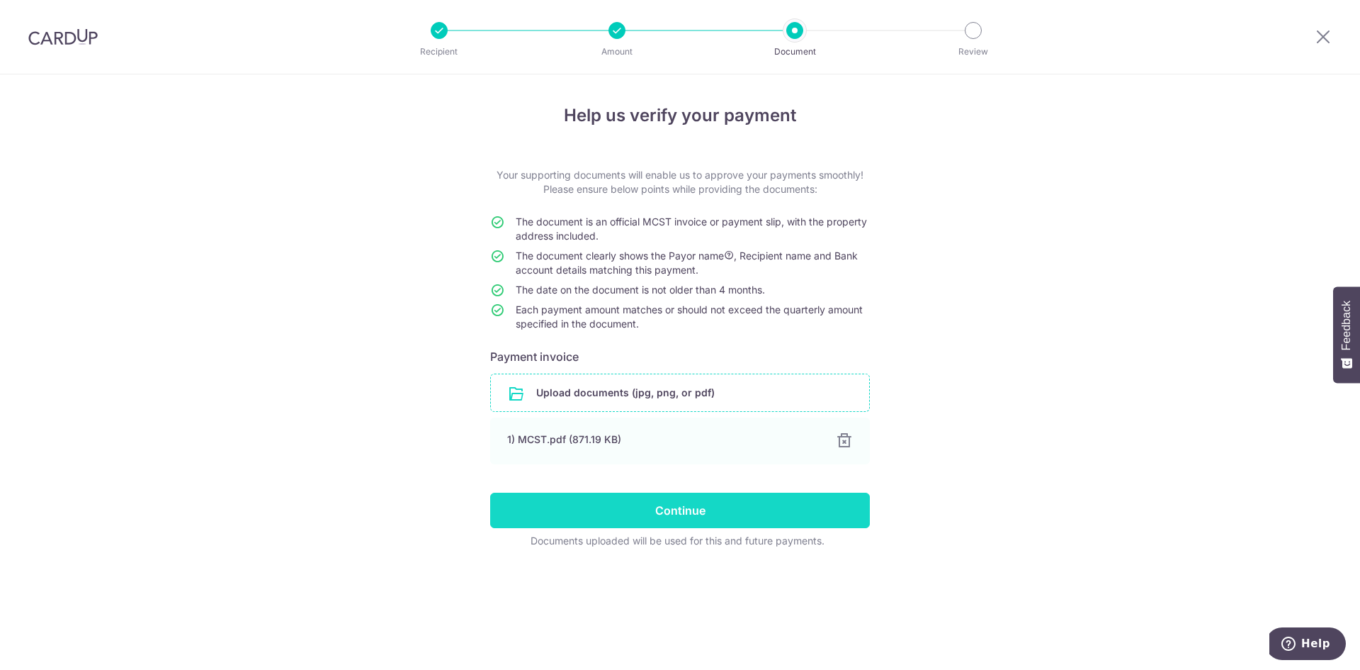
click at [740, 514] on input "Continue" at bounding box center [680, 509] width 380 height 35
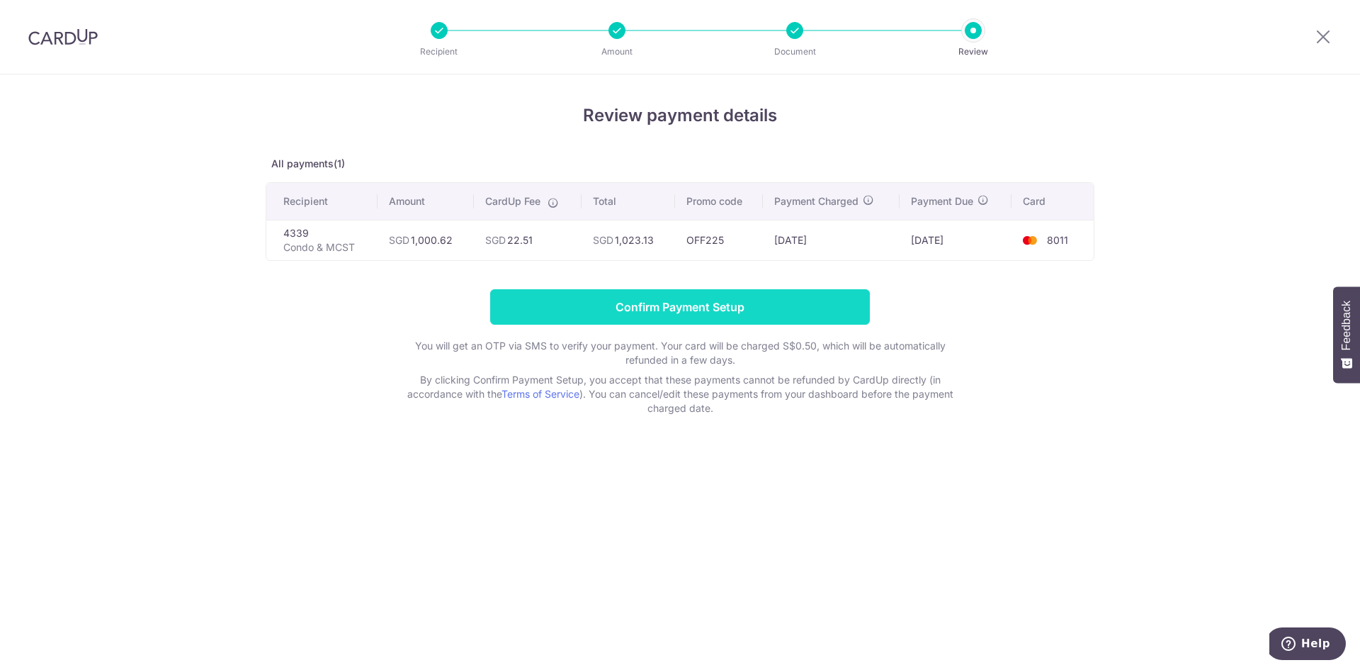
click at [757, 305] on input "Confirm Payment Setup" at bounding box center [680, 306] width 380 height 35
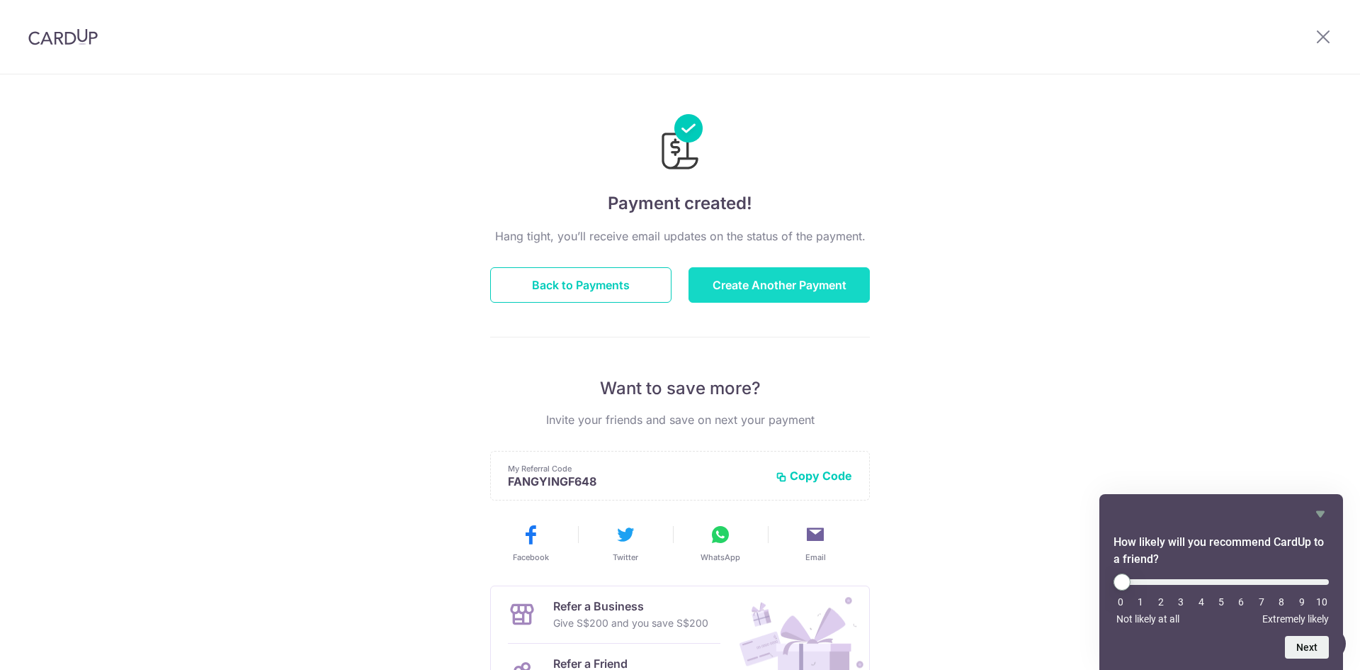
click at [756, 281] on button "Create Another Payment" at bounding box center [779, 284] width 181 height 35
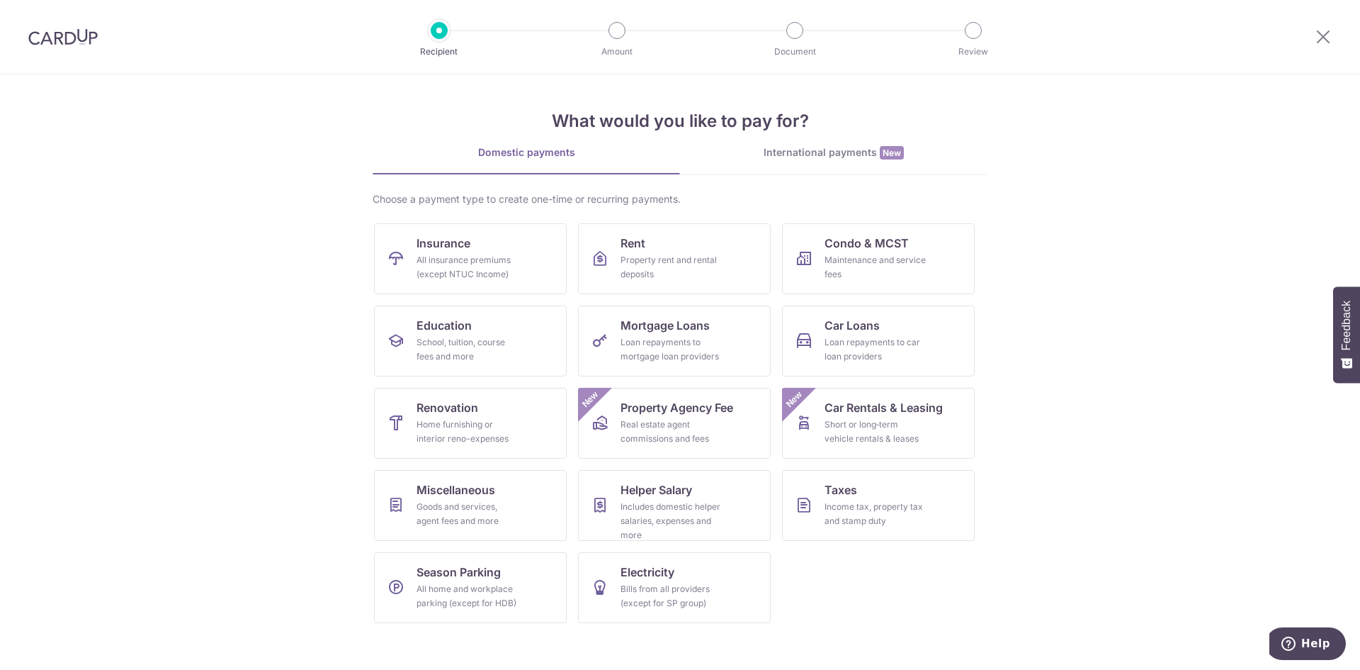
click at [84, 34] on img at bounding box center [62, 36] width 69 height 17
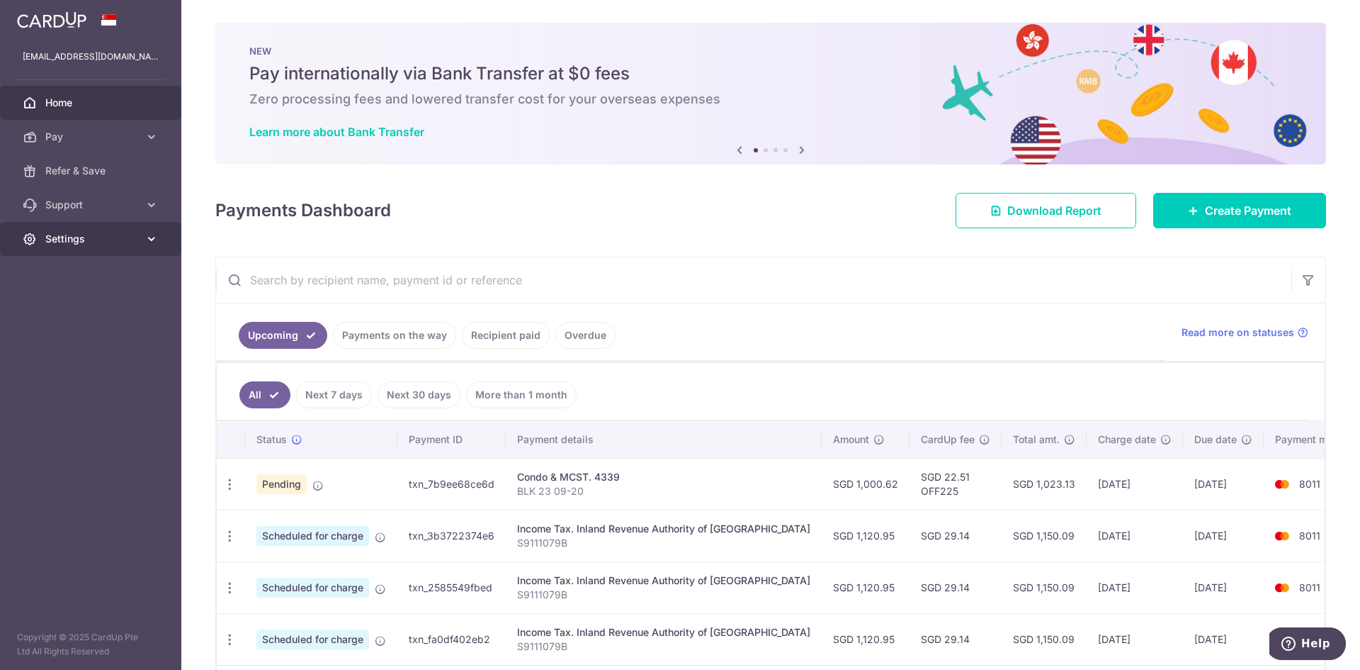
click at [126, 242] on span "Settings" at bounding box center [92, 239] width 94 height 14
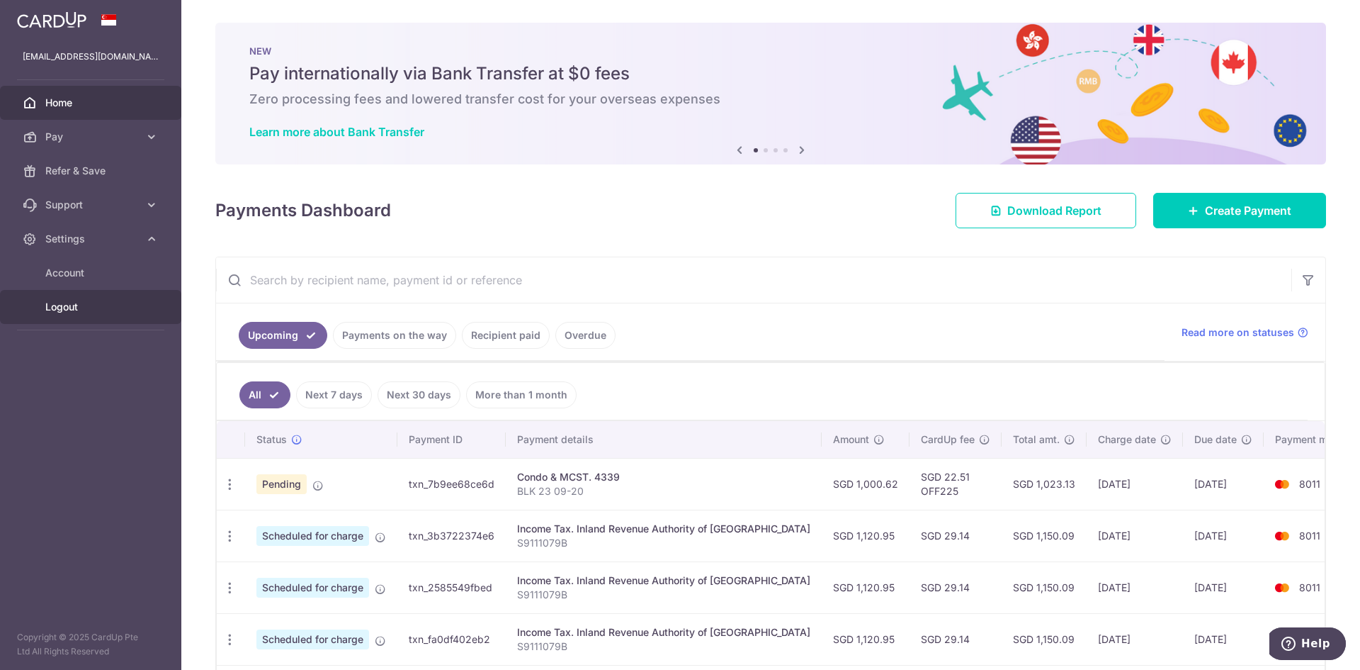
click at [100, 301] on span "Logout" at bounding box center [92, 307] width 94 height 14
